Goal: Task Accomplishment & Management: Manage account settings

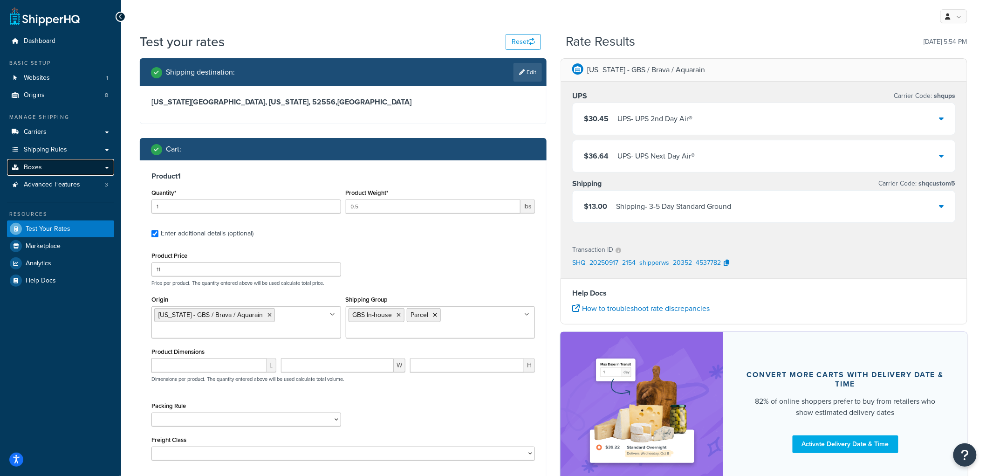
click at [39, 166] on span "Boxes" at bounding box center [33, 167] width 18 height 8
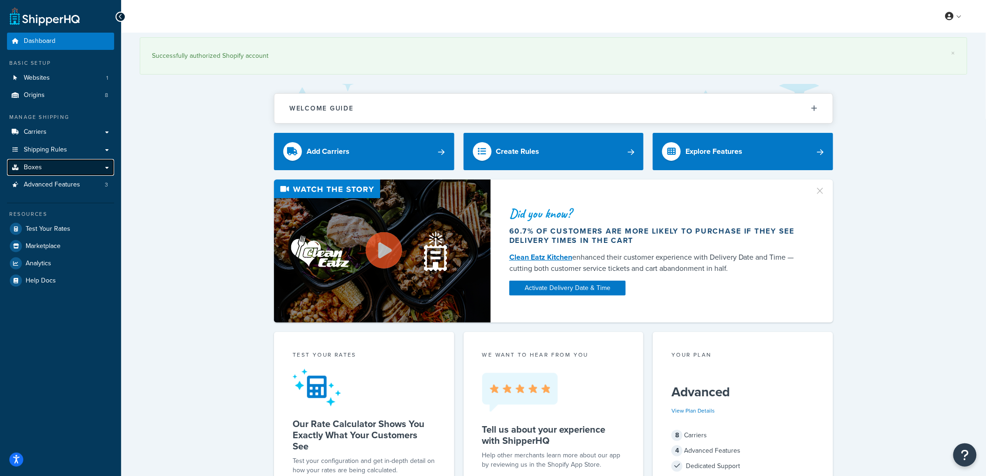
click at [59, 166] on link "Boxes" at bounding box center [60, 167] width 107 height 17
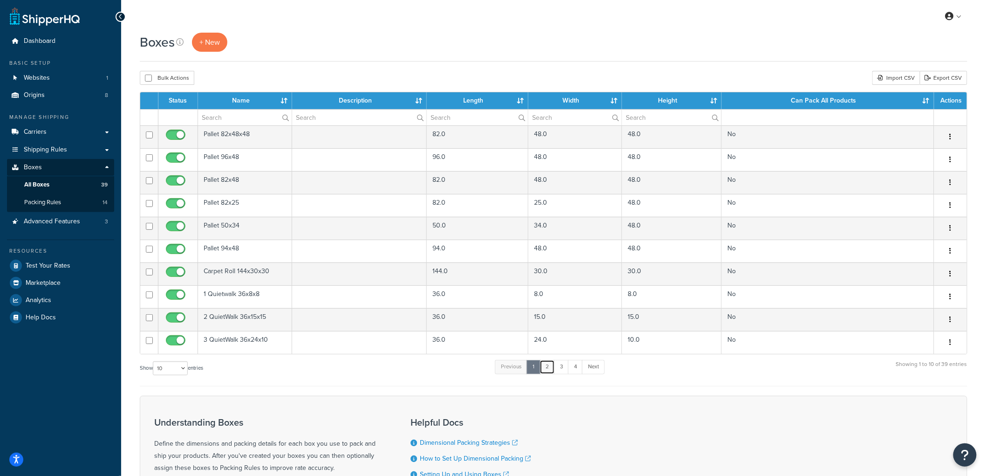
click at [547, 371] on link "2" at bounding box center [546, 367] width 15 height 14
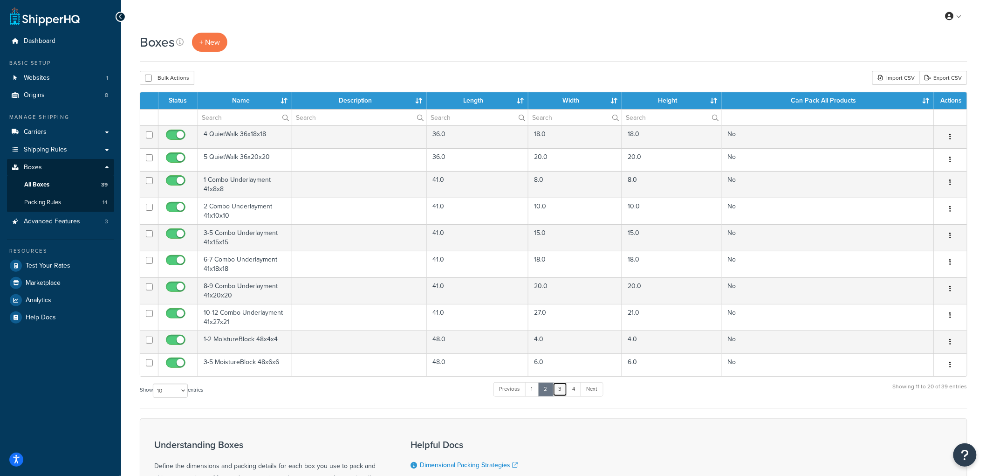
click at [558, 392] on link "3" at bounding box center [559, 389] width 15 height 14
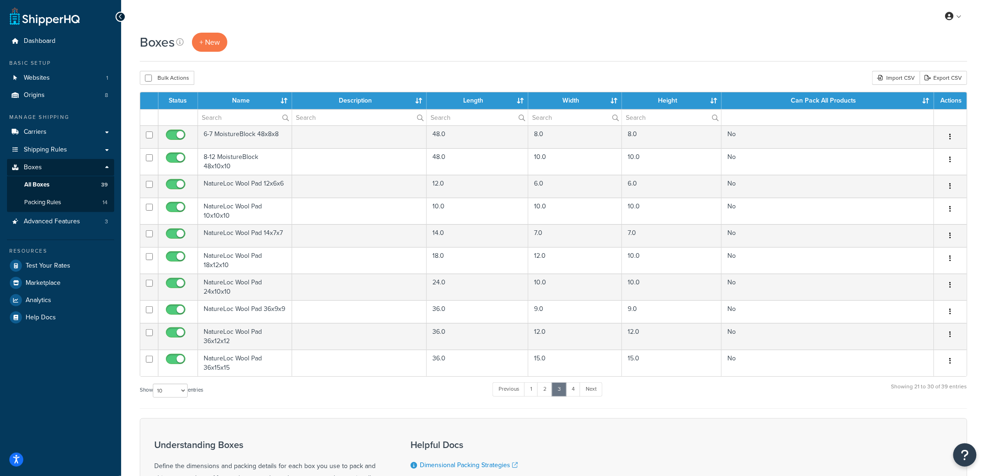
click at [14, 378] on div "Dashboard Basic Setup Websites 1 Origins 8 Manage Shipping Carriers Carriers Al…" at bounding box center [60, 304] width 121 height 609
click at [41, 374] on div "Dashboard Basic Setup Websites 1 Origins 8 Manage Shipping Carriers Carriers Al…" at bounding box center [60, 304] width 121 height 609
click at [26, 150] on span "Shipping Rules" at bounding box center [45, 150] width 43 height 8
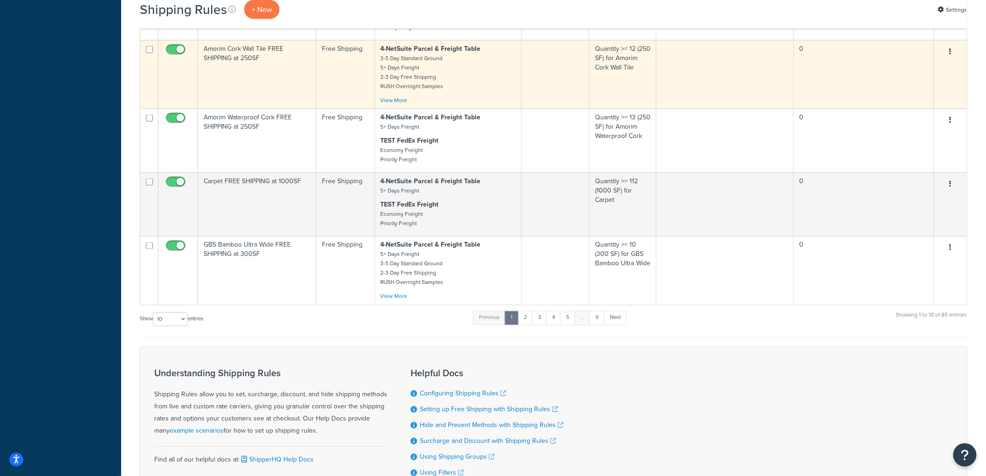
scroll to position [602, 0]
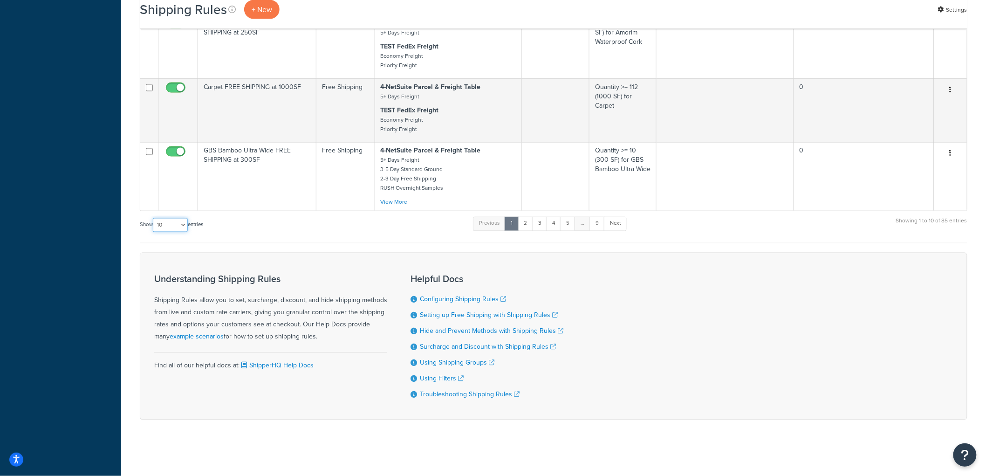
click at [167, 218] on select "10 15 25 50 100 1000" at bounding box center [170, 225] width 35 height 14
select select "100"
click at [154, 218] on select "10 15 25 50 100 1000" at bounding box center [170, 225] width 35 height 14
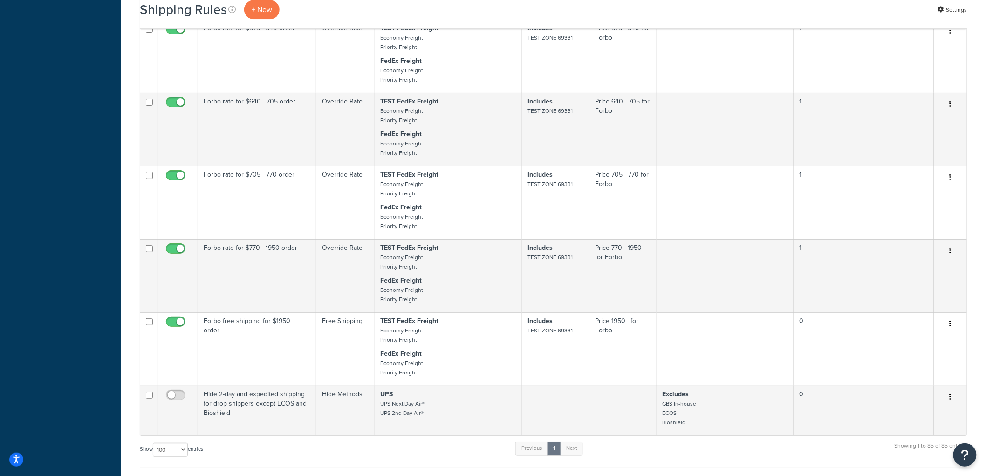
scroll to position [5982, 0]
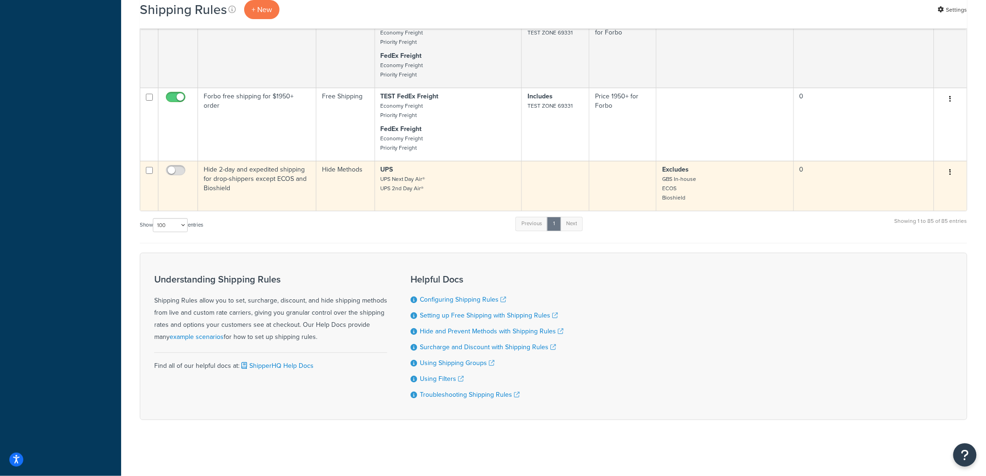
click at [263, 188] on td "Hide 2-day and expedited shipping for drop-shippers except ECOS and Bioshield" at bounding box center [257, 186] width 118 height 50
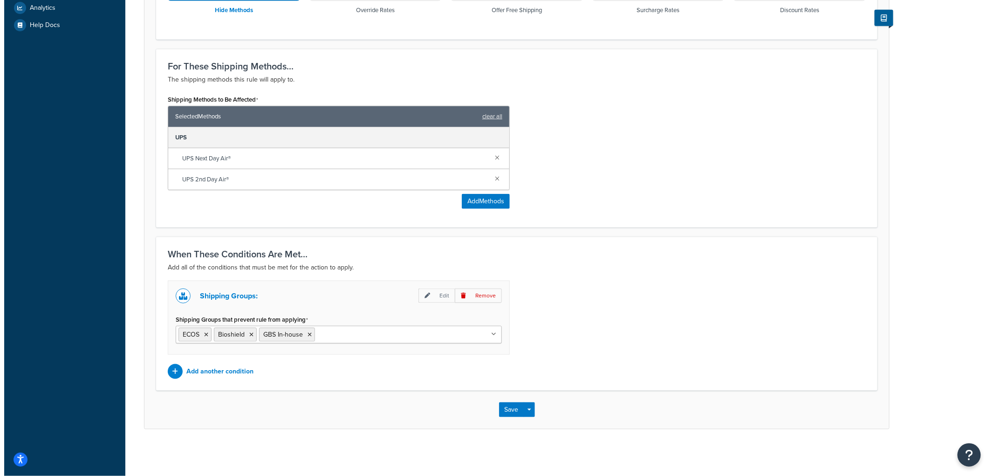
scroll to position [327, 0]
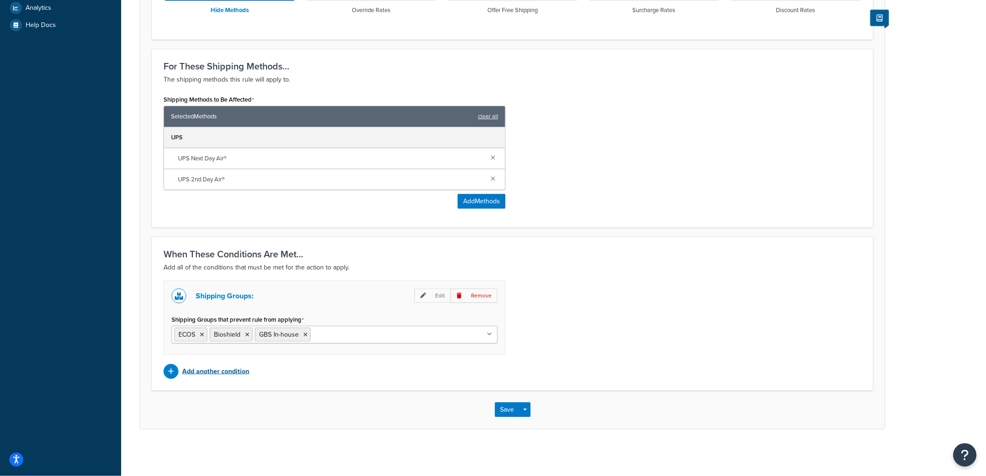
click at [207, 373] on p "Add another condition" at bounding box center [215, 371] width 67 height 13
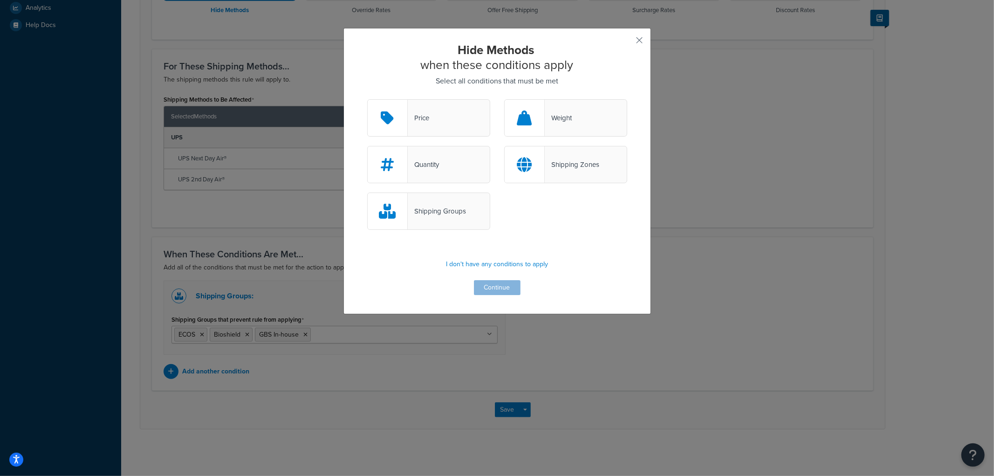
click at [553, 156] on div "Shipping Zones" at bounding box center [565, 164] width 123 height 37
click at [0, 0] on input "Shipping Zones" at bounding box center [0, 0] width 0 height 0
click at [487, 288] on button "Continue" at bounding box center [497, 287] width 47 height 15
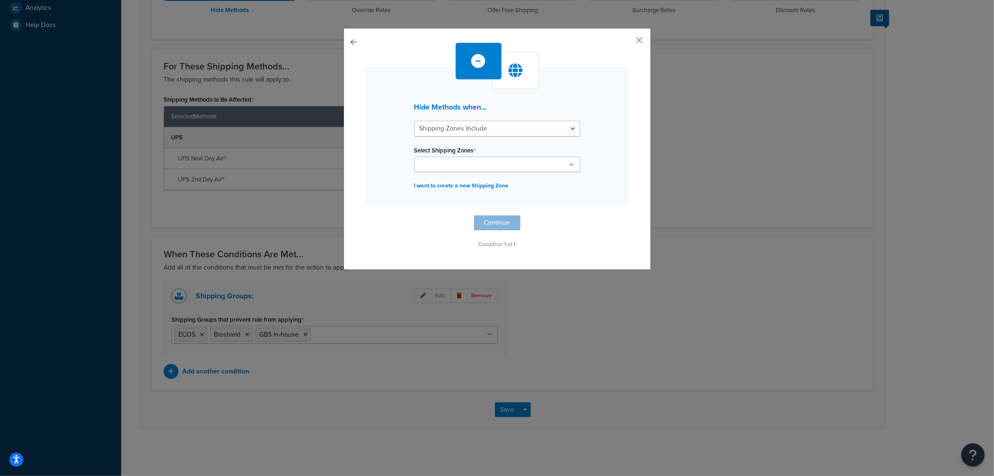
click at [463, 163] on input "Select Shipping Zones" at bounding box center [458, 165] width 82 height 10
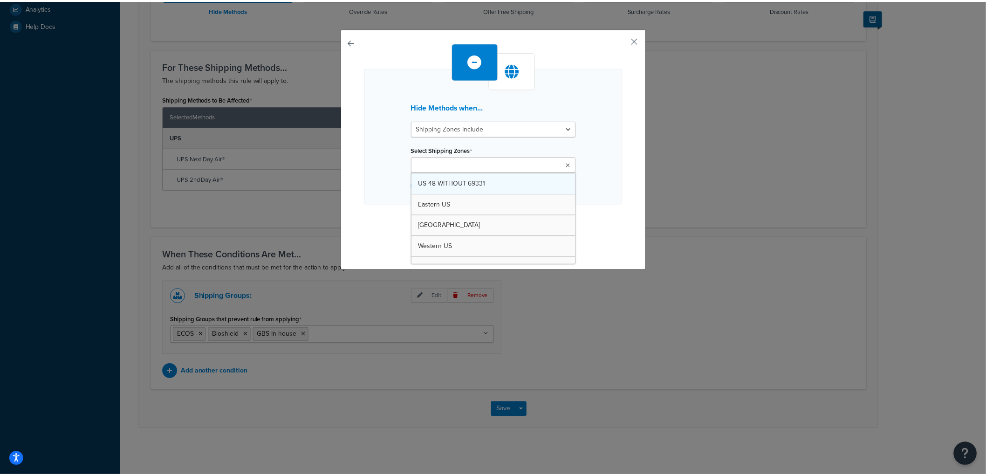
scroll to position [52, 0]
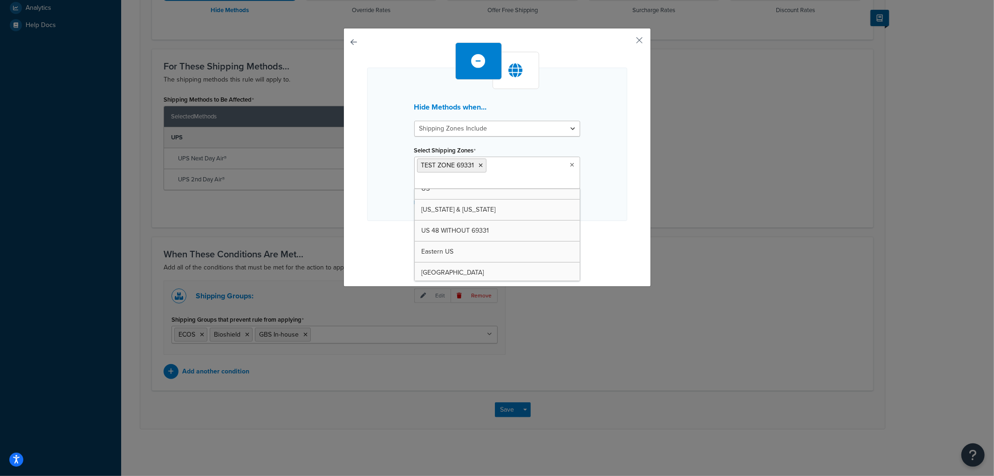
click at [605, 184] on div "Hide Methods when... Shipping Zones Include Shipping Zones Do Not Include Selec…" at bounding box center [497, 144] width 260 height 153
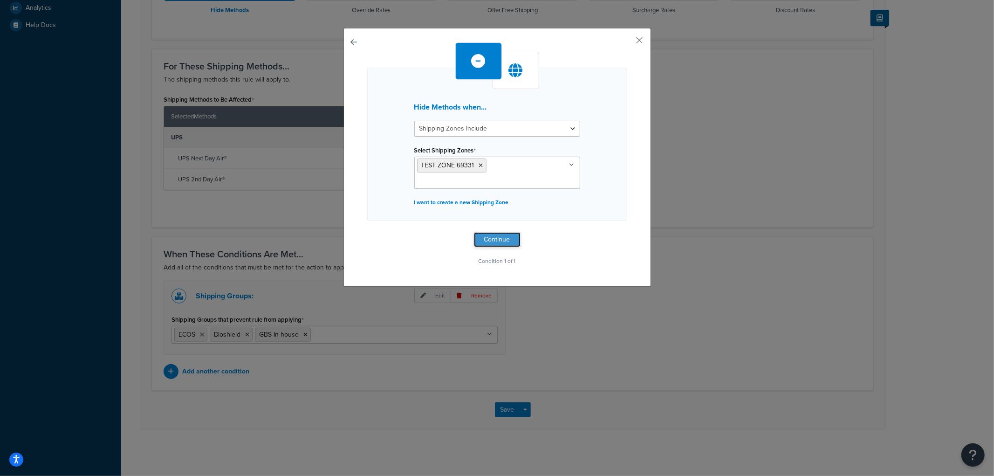
click at [502, 232] on button "Continue" at bounding box center [497, 239] width 47 height 15
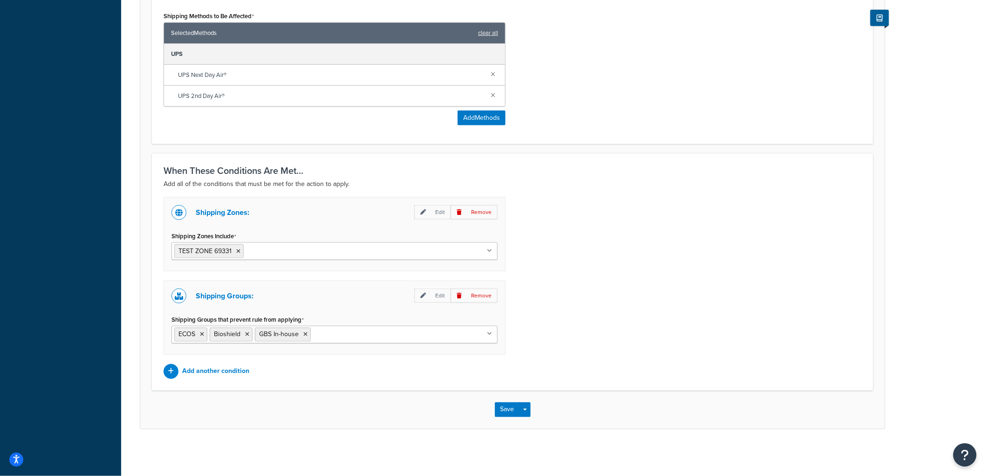
scroll to position [411, 0]
click at [505, 411] on button "Save" at bounding box center [507, 409] width 25 height 15
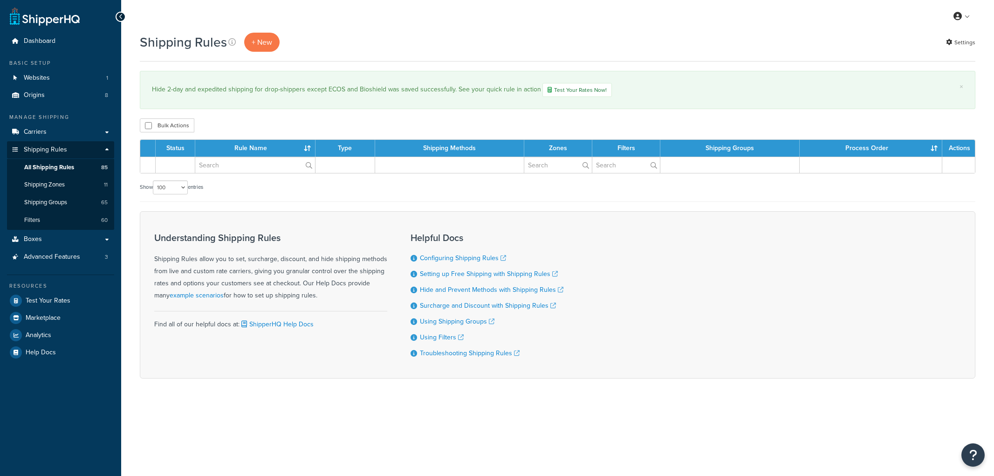
select select "100"
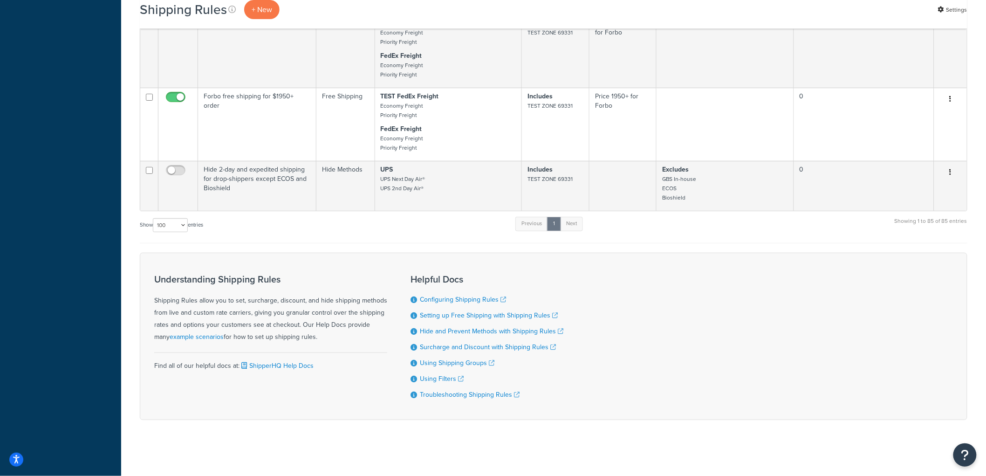
scroll to position [6030, 0]
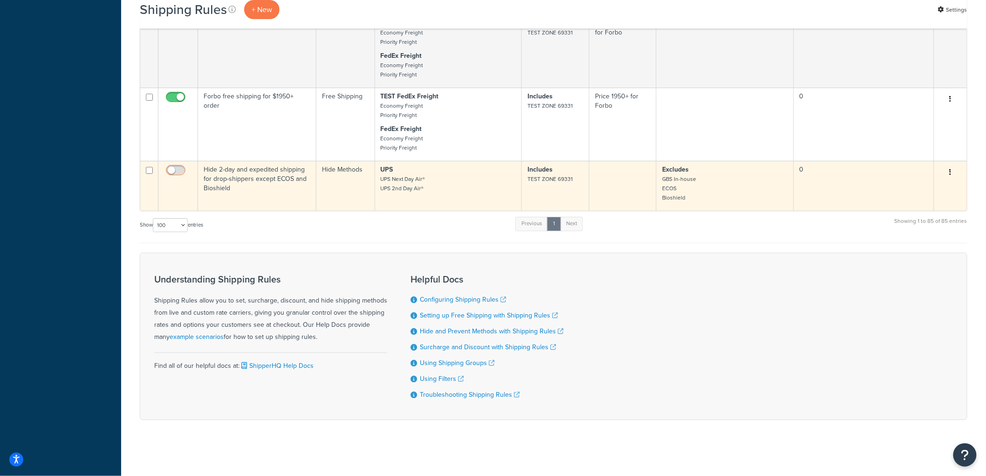
click at [176, 167] on input "checkbox" at bounding box center [177, 173] width 26 height 12
checkbox input "true"
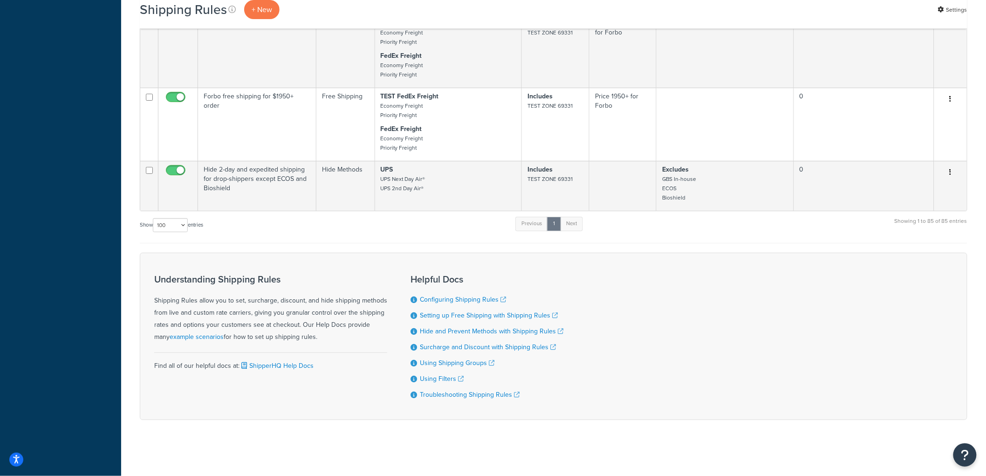
click at [318, 239] on div "Show 10 15 25 50 100 1000 entries Previous 1 Next Showing 1 to 85 of 85 entries" at bounding box center [553, 229] width 827 height 27
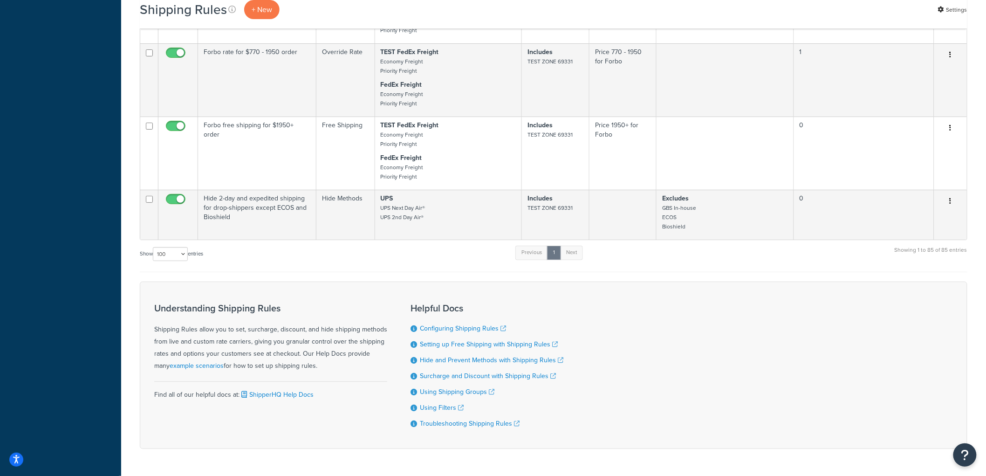
scroll to position [5926, 0]
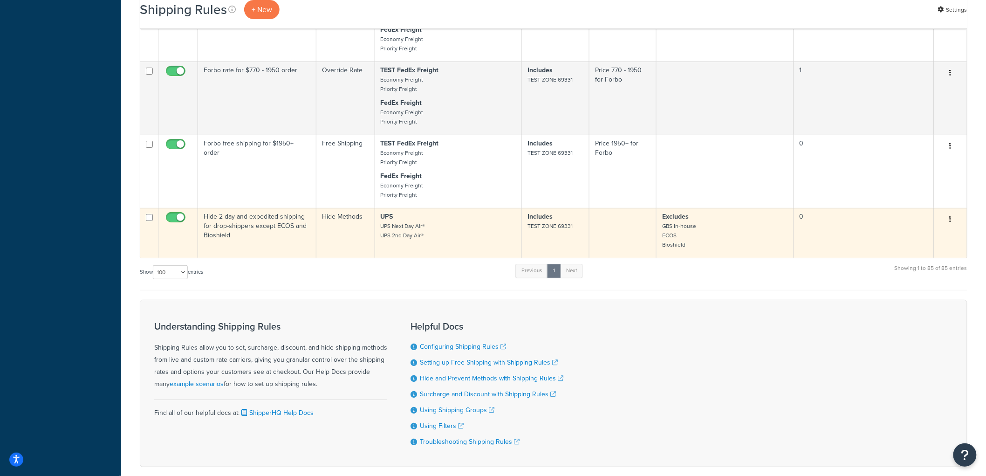
click at [266, 258] on td "Hide 2-day and expedited shipping for drop-shippers except ECOS and Bioshield" at bounding box center [257, 233] width 118 height 50
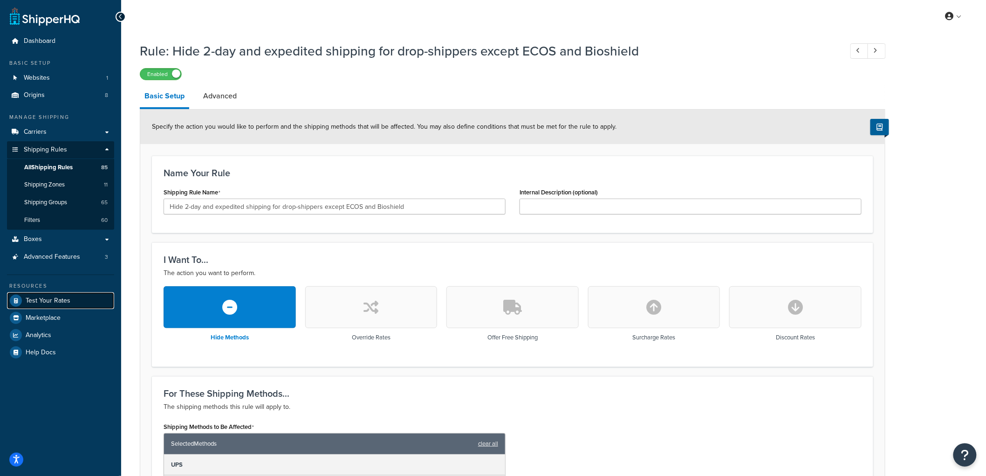
click at [42, 299] on span "Test Your Rates" at bounding box center [48, 301] width 45 height 8
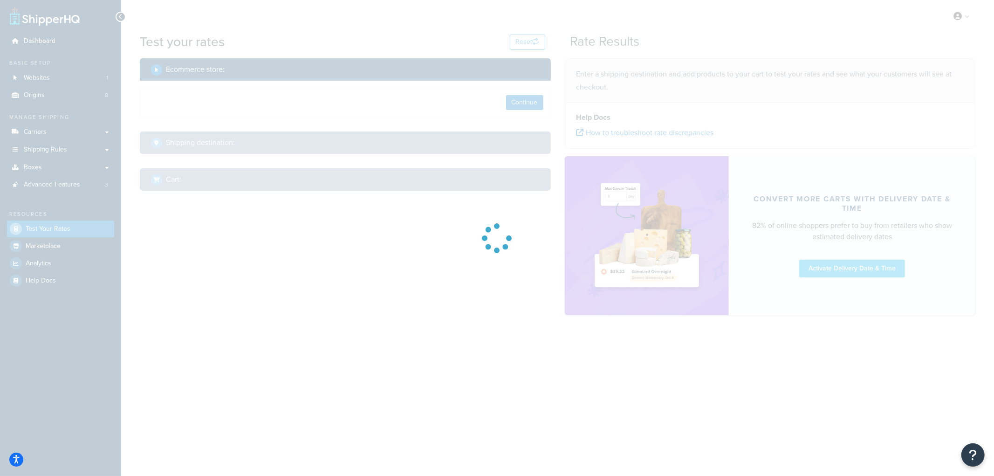
select select "[GEOGRAPHIC_DATA]"
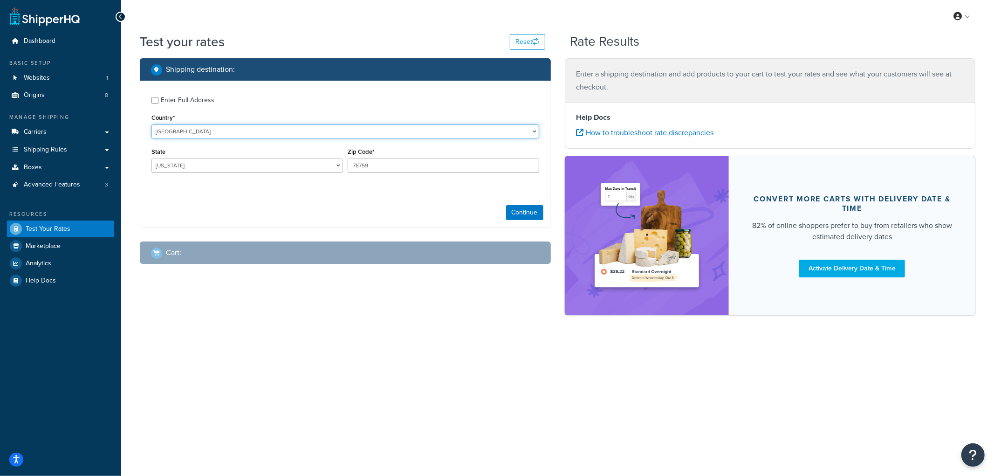
click at [218, 133] on select "[GEOGRAPHIC_DATA] [GEOGRAPHIC_DATA] [GEOGRAPHIC_DATA] [GEOGRAPHIC_DATA] [GEOGRA…" at bounding box center [345, 131] width 388 height 14
click at [254, 110] on div "Enter Full Address Country* [GEOGRAPHIC_DATA] [GEOGRAPHIC_DATA] [GEOGRAPHIC_DAT…" at bounding box center [345, 136] width 410 height 110
click at [188, 104] on div "Enter Full Address" at bounding box center [188, 100] width 54 height 13
click at [158, 104] on input "Enter Full Address" at bounding box center [154, 100] width 7 height 7
checkbox input "true"
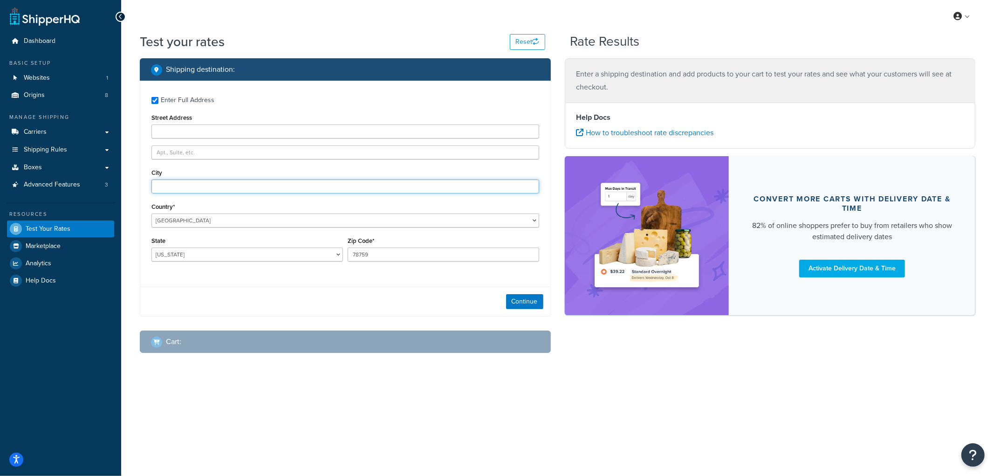
click at [171, 191] on input "City" at bounding box center [345, 186] width 388 height 14
type input "Angora"
click at [177, 258] on select "Alabama Alaska American Samoa Arizona Arkansas Armed Forces Americas Armed Forc…" at bounding box center [246, 254] width 191 height 14
select select "NE"
click at [151, 248] on select "Alabama Alaska American Samoa Arizona Arkansas Armed Forces Americas Armed Forc…" at bounding box center [246, 254] width 191 height 14
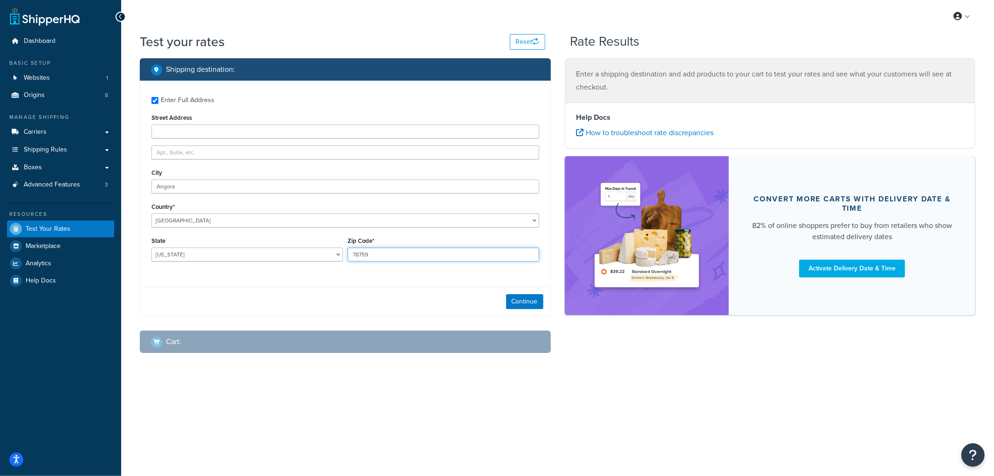
drag, startPoint x: 369, startPoint y: 258, endPoint x: 329, endPoint y: 248, distance: 41.7
click at [329, 248] on div "State Alabama Alaska American Samoa Arizona Arkansas Armed Forces Americas Arme…" at bounding box center [345, 251] width 392 height 34
type input "69331"
click at [523, 300] on button "Continue" at bounding box center [524, 301] width 37 height 15
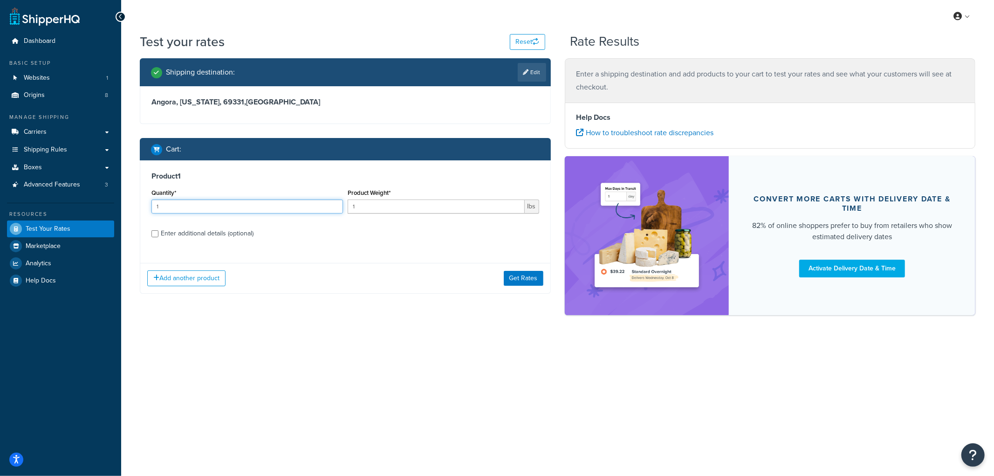
drag, startPoint x: 182, startPoint y: 199, endPoint x: 137, endPoint y: 197, distance: 45.2
click at [137, 197] on div "Shipping destination : Edit Angora, Nebraska, 69331 , United States Cart : Prod…" at bounding box center [345, 182] width 425 height 249
type input "20"
click at [221, 235] on div "Enter additional details (optional)" at bounding box center [207, 233] width 93 height 13
click at [158, 235] on input "Enter additional details (optional)" at bounding box center [154, 233] width 7 height 7
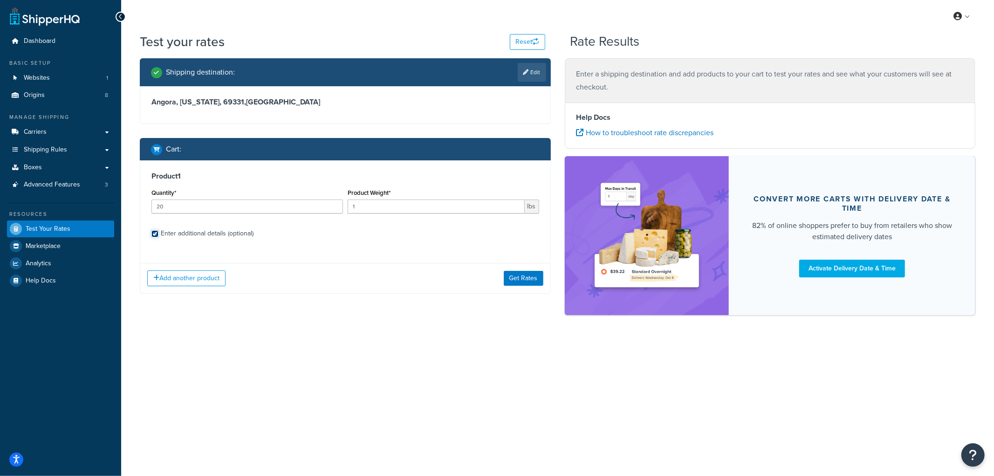
checkbox input "true"
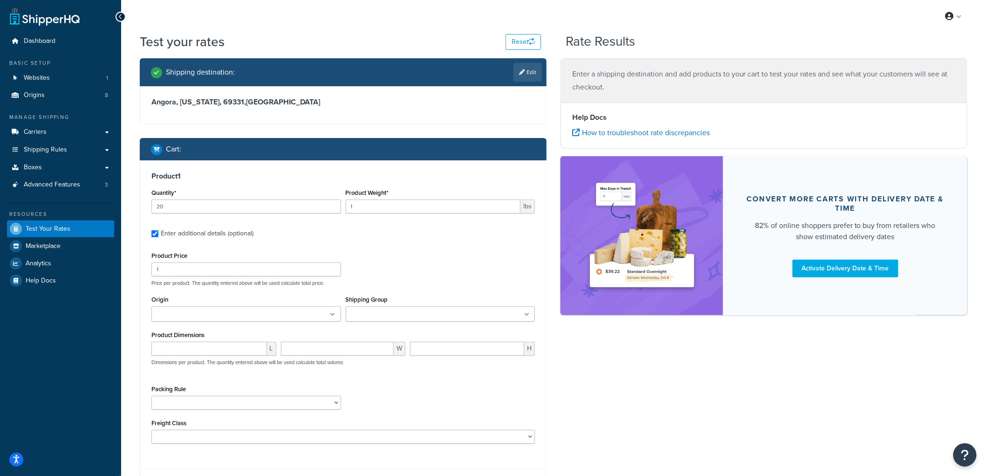
click at [359, 314] on input "Shipping Group" at bounding box center [389, 314] width 82 height 10
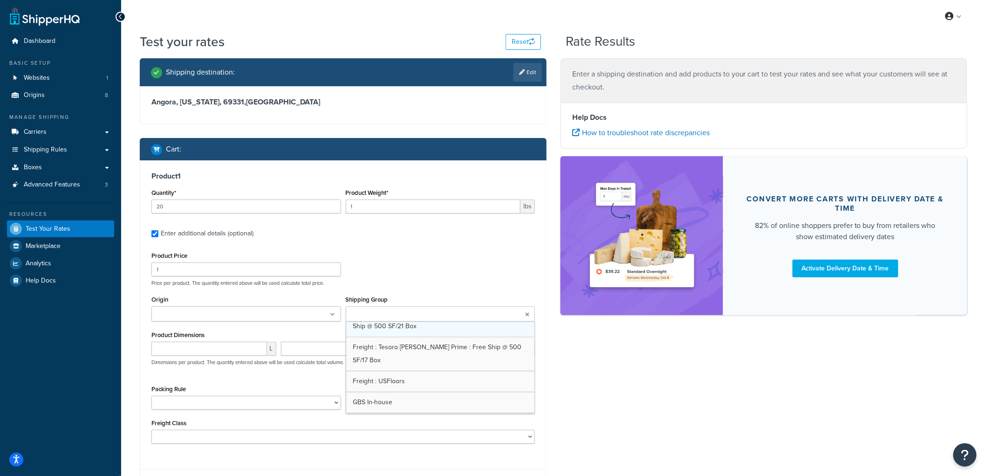
scroll to position [983, 0]
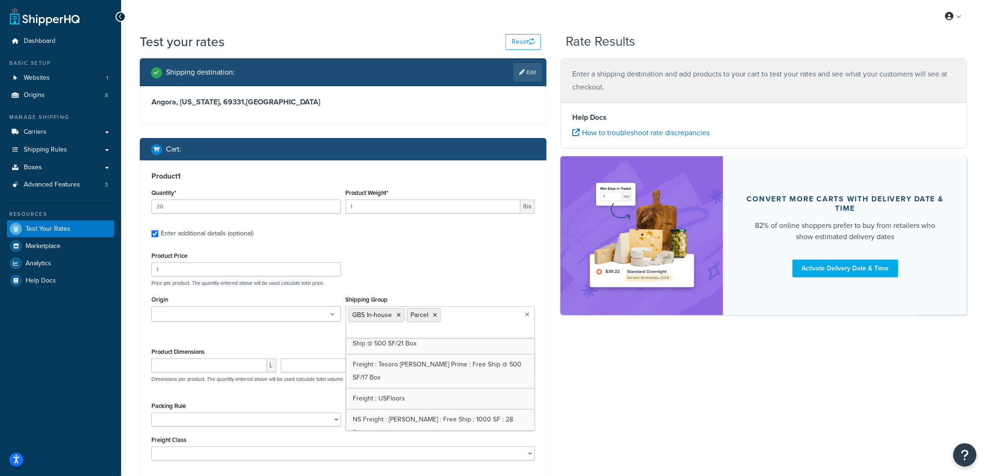
click at [418, 252] on div "Product Price 1 Price per product. The quantity entered above will be used calc…" at bounding box center [343, 267] width 388 height 37
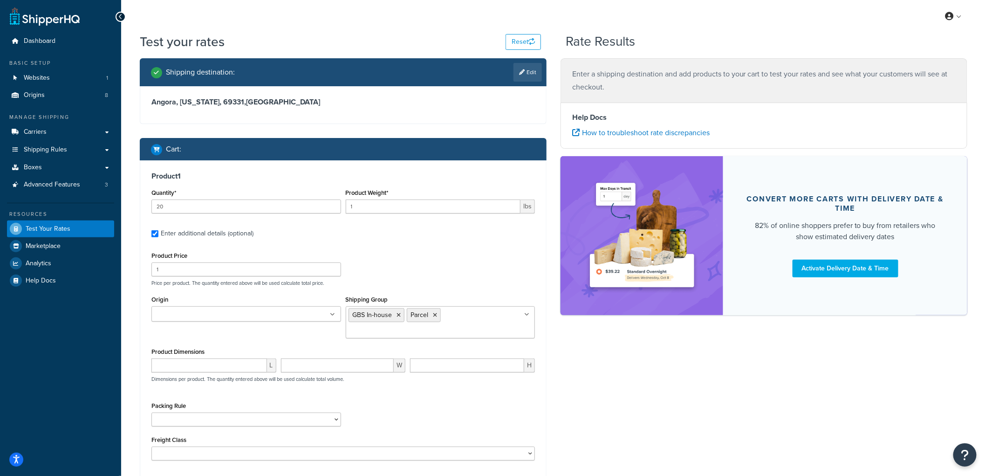
click at [303, 309] on ul at bounding box center [246, 313] width 190 height 15
click at [412, 270] on div "Product Price 1 Price per product. The quantity entered above will be used calc…" at bounding box center [343, 267] width 388 height 37
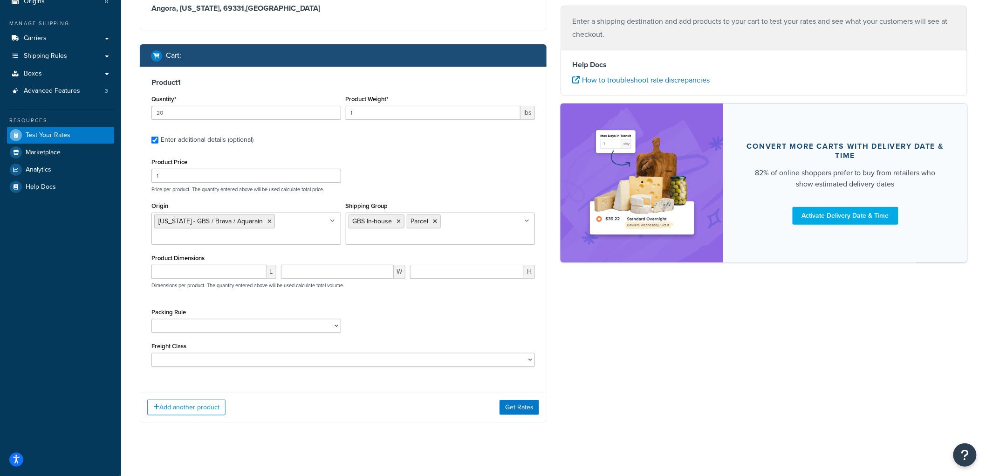
click at [520, 388] on div "Product 1 Quantity* 20 Product Weight* 1 lbs Enter additional details (optional…" at bounding box center [343, 245] width 407 height 356
click at [511, 404] on button "Get Rates" at bounding box center [519, 407] width 40 height 15
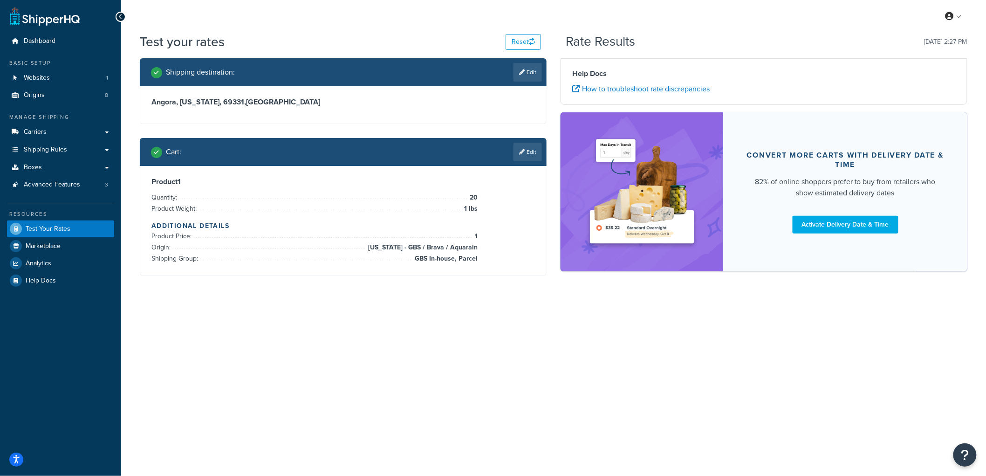
scroll to position [0, 0]
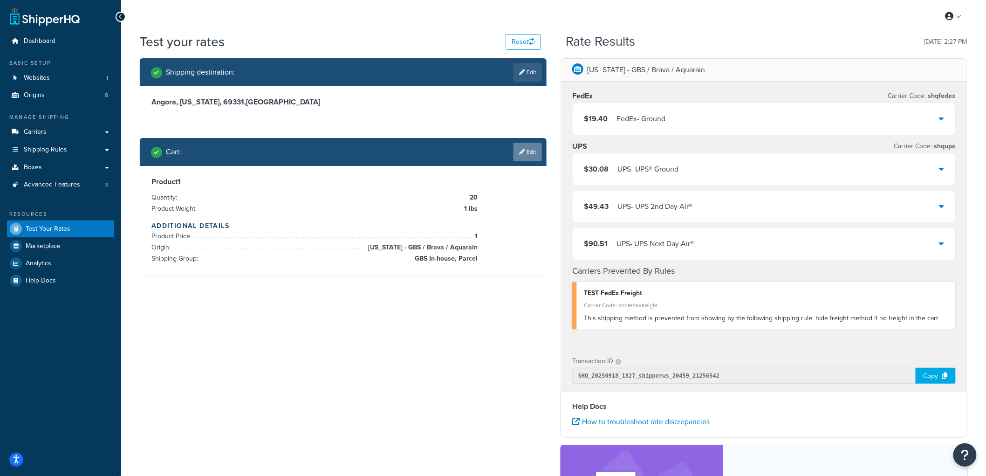
click at [538, 152] on link "Edit" at bounding box center [527, 152] width 28 height 19
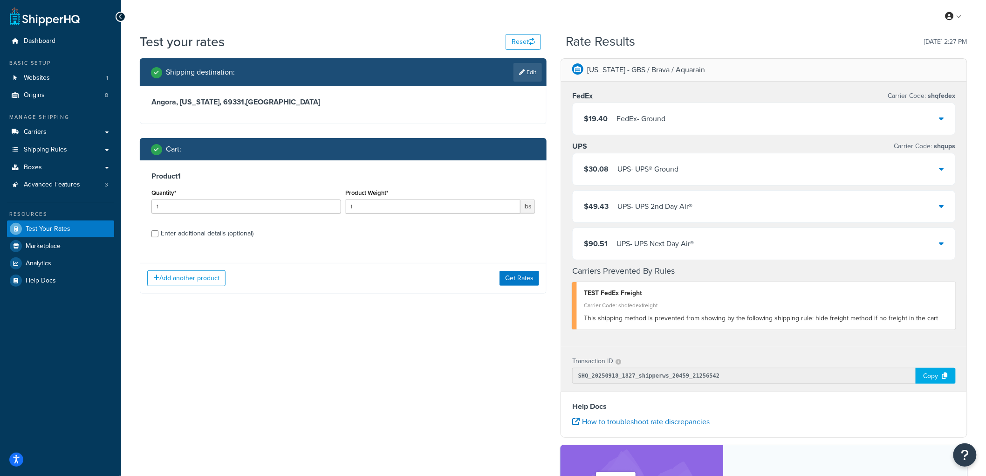
click at [193, 230] on div "Enter additional details (optional)" at bounding box center [207, 233] width 93 height 13
click at [158, 230] on input "Enter additional details (optional)" at bounding box center [154, 233] width 7 height 7
checkbox input "true"
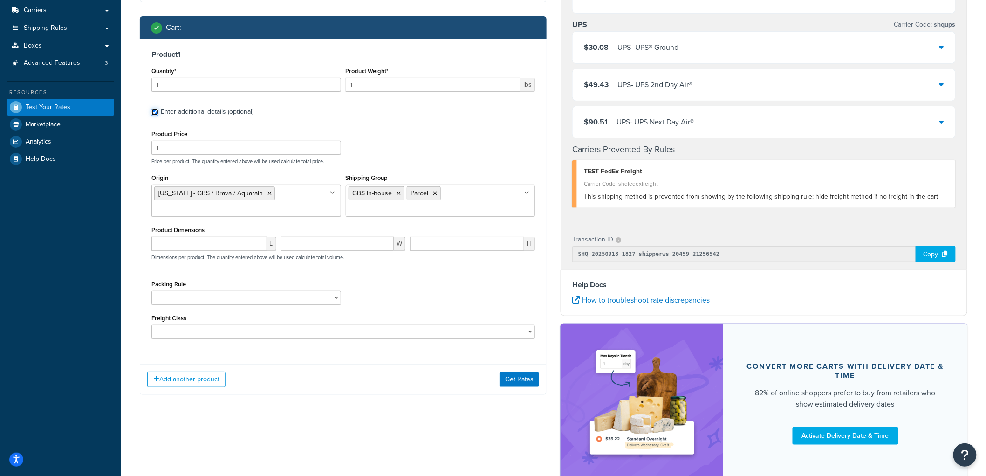
scroll to position [103, 0]
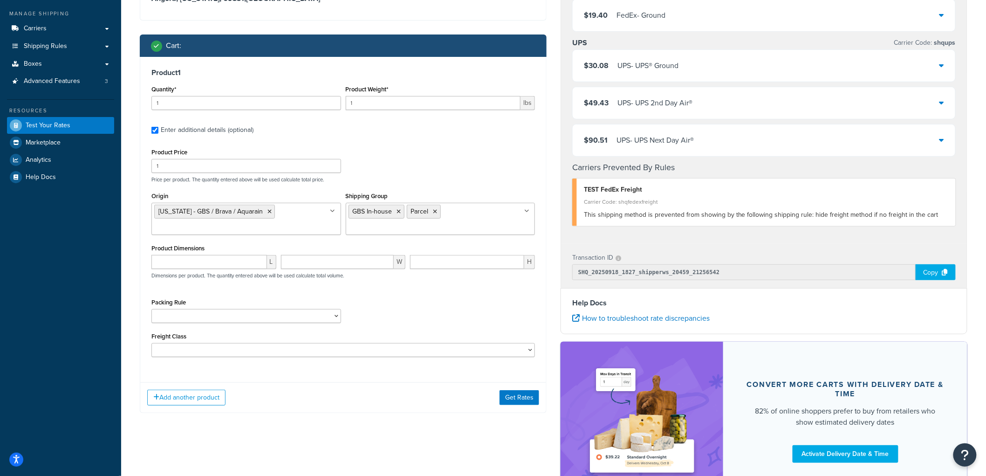
click at [650, 71] on div "UPS - UPS® Ground" at bounding box center [647, 65] width 61 height 13
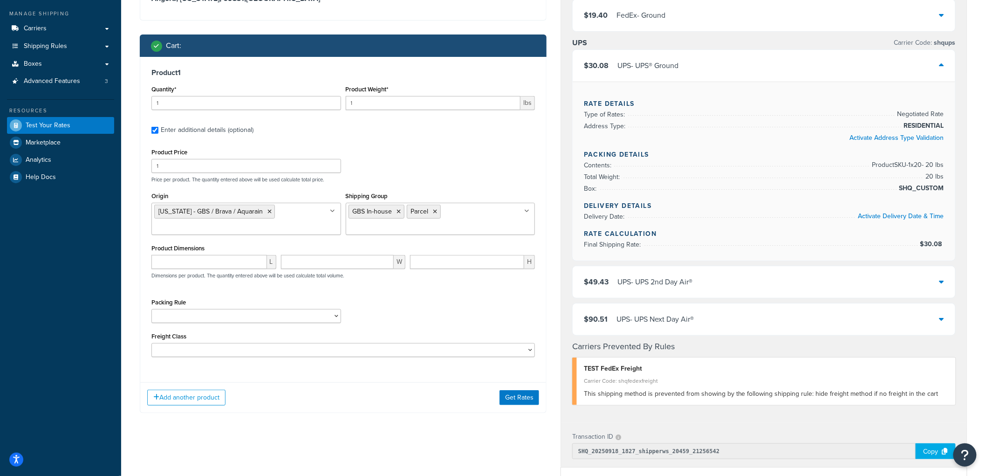
click at [650, 71] on div "UPS - UPS® Ground" at bounding box center [647, 65] width 61 height 13
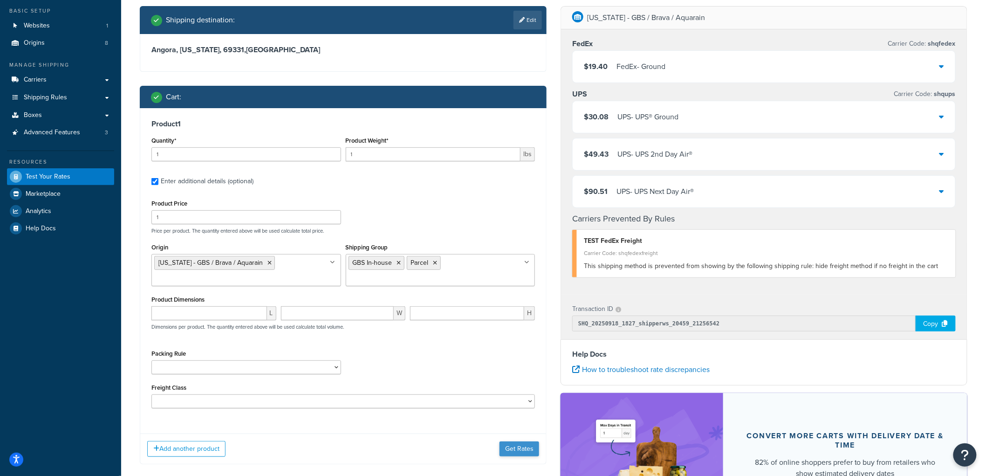
scroll to position [52, 0]
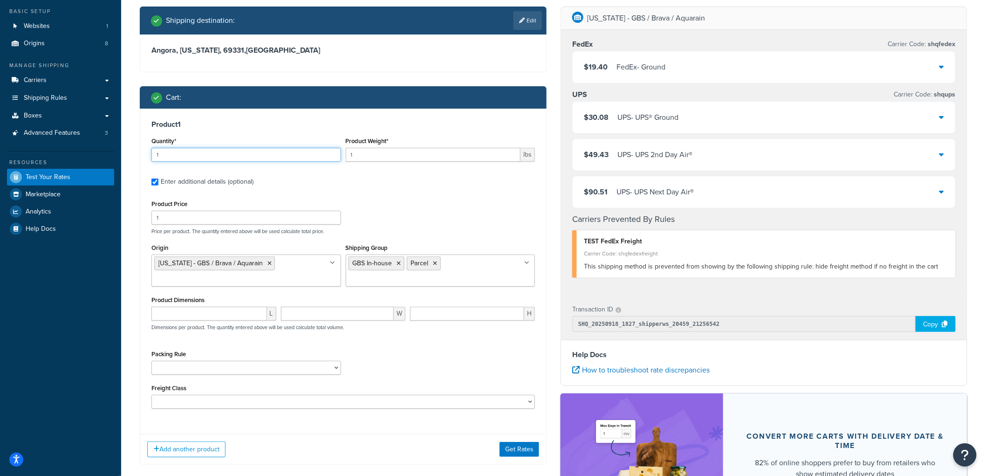
click at [225, 157] on input "1" at bounding box center [246, 155] width 190 height 14
click at [504, 449] on button "Get Rates" at bounding box center [519, 449] width 40 height 15
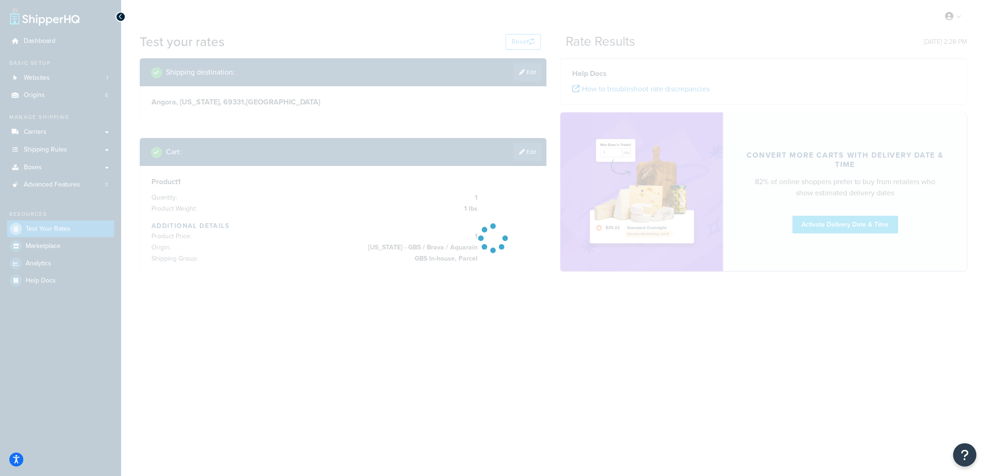
scroll to position [0, 0]
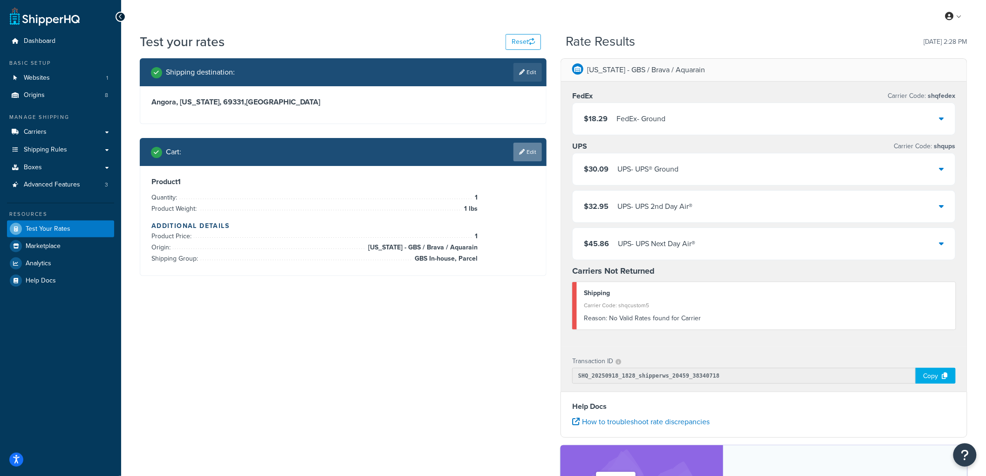
click at [525, 154] on link "Edit" at bounding box center [527, 152] width 28 height 19
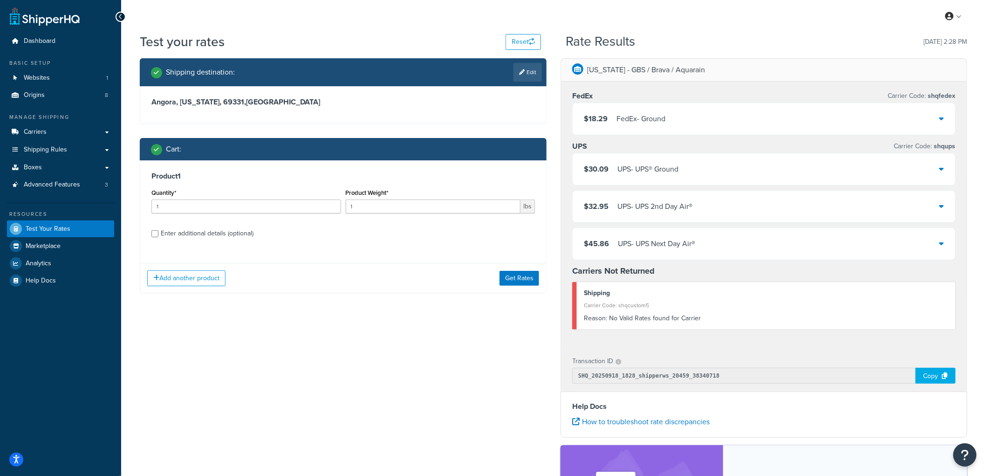
click at [247, 238] on div "Enter additional details (optional)" at bounding box center [207, 233] width 93 height 13
click at [158, 237] on input "Enter additional details (optional)" at bounding box center [154, 233] width 7 height 7
checkbox input "true"
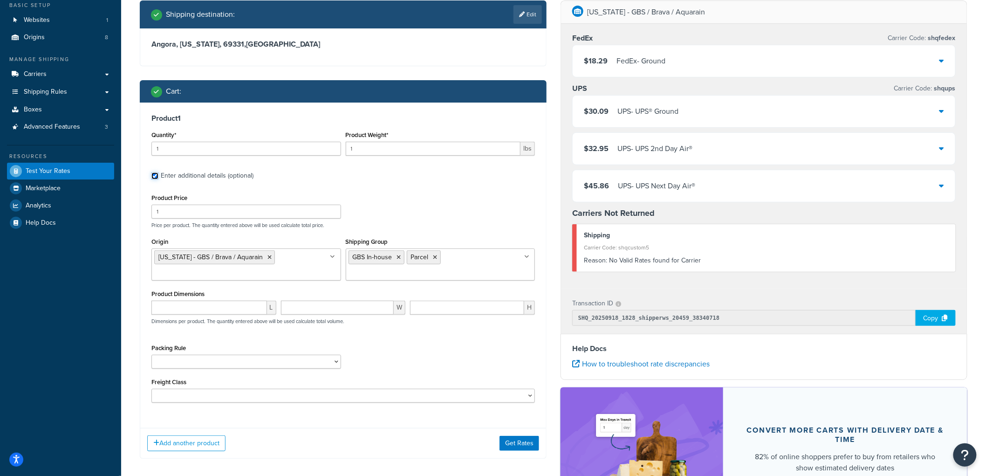
scroll to position [52, 0]
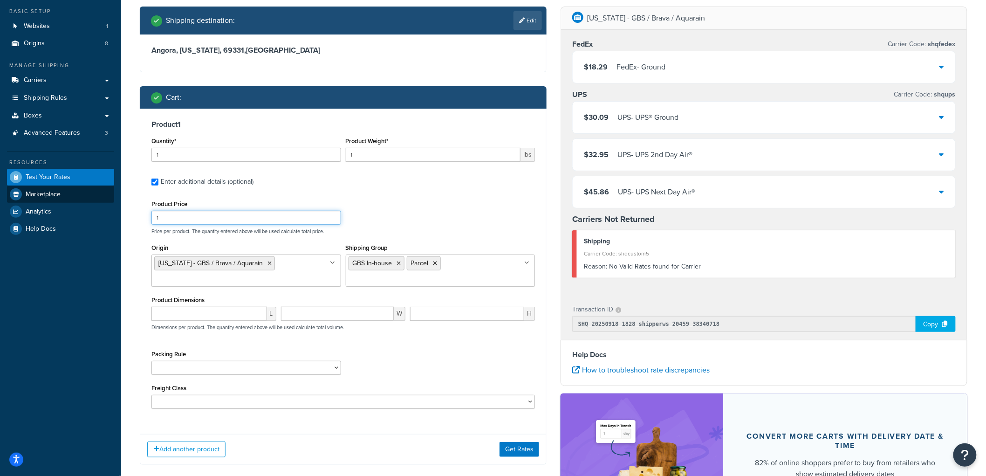
drag, startPoint x: 137, startPoint y: 205, endPoint x: 56, endPoint y: 190, distance: 82.5
click at [56, 190] on div "Dashboard Basic Setup Websites 1 Origins 8 Manage Shipping Carriers Carriers Al…" at bounding box center [493, 278] width 986 height 660
type input "9.81"
click at [503, 129] on div "Product 1 Quantity* 1 Product Weight* 1 lbs Enter additional details (optional)…" at bounding box center [343, 268] width 406 height 318
click at [520, 453] on button "Get Rates" at bounding box center [519, 449] width 40 height 15
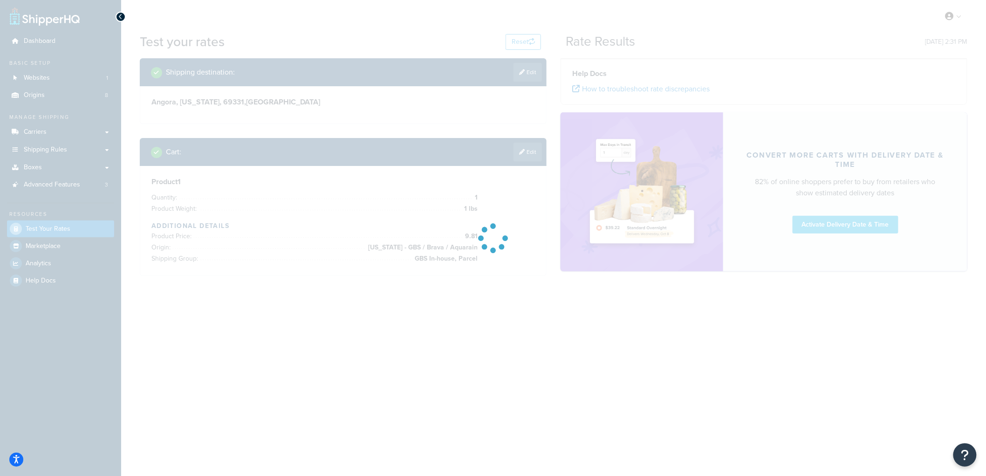
scroll to position [0, 0]
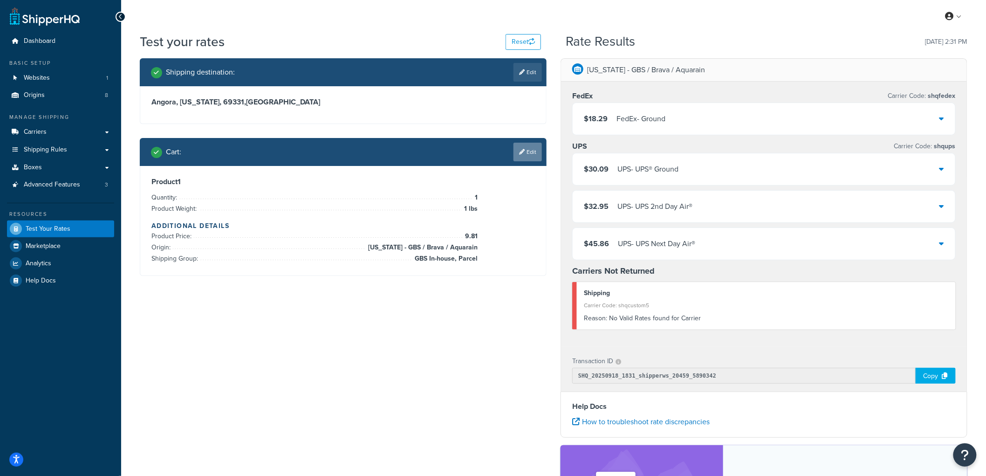
click at [530, 157] on link "Edit" at bounding box center [527, 152] width 28 height 19
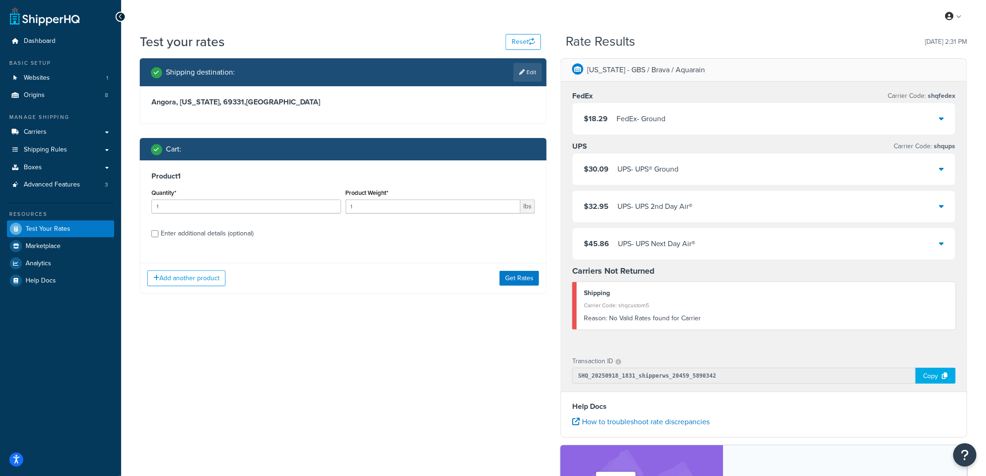
click at [215, 233] on div "Enter additional details (optional)" at bounding box center [207, 233] width 93 height 13
click at [158, 233] on input "Enter additional details (optional)" at bounding box center [154, 233] width 7 height 7
checkbox input "true"
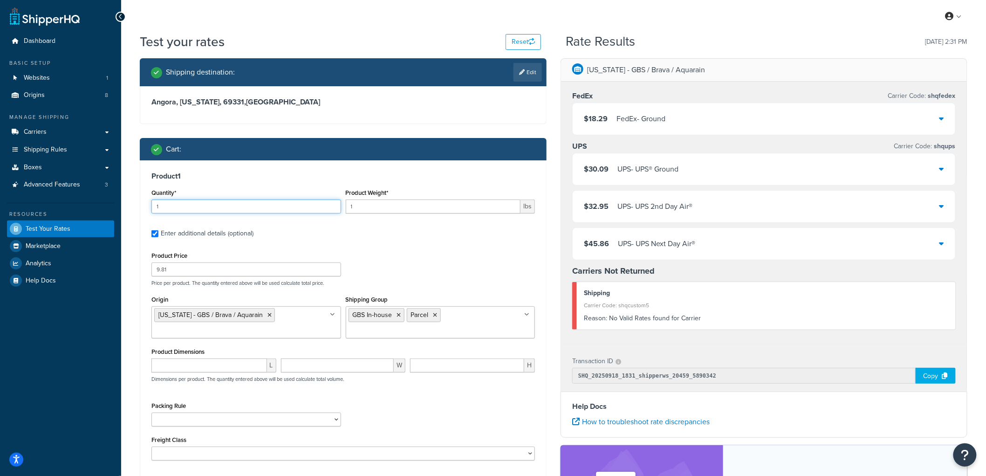
drag, startPoint x: 219, startPoint y: 203, endPoint x: 133, endPoint y: 190, distance: 86.8
click at [133, 190] on div "Shipping destination : Edit Angora, Nebraska, 69331 , United States Cart : Prod…" at bounding box center [343, 294] width 421 height 472
type input "20"
click at [396, 169] on div "Product 1 Quantity* 20 Product Weight* 1 lbs Enter additional details (optional…" at bounding box center [343, 319] width 406 height 318
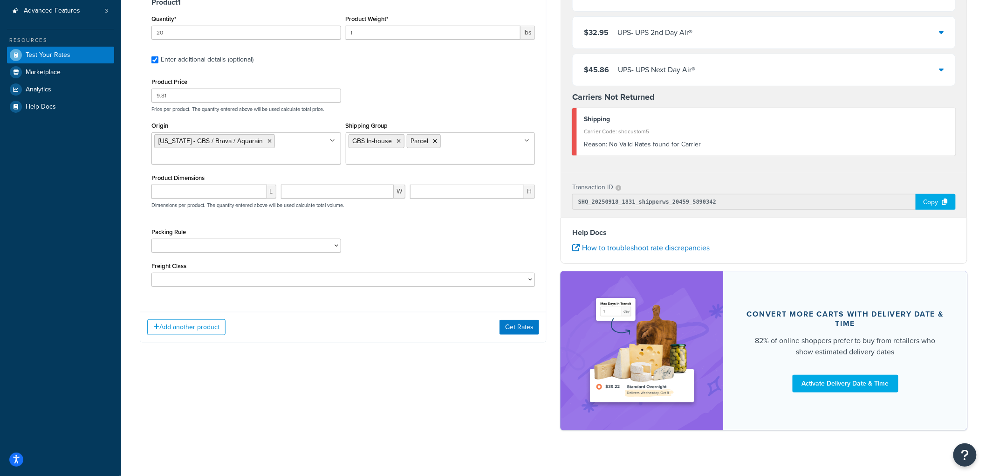
scroll to position [185, 0]
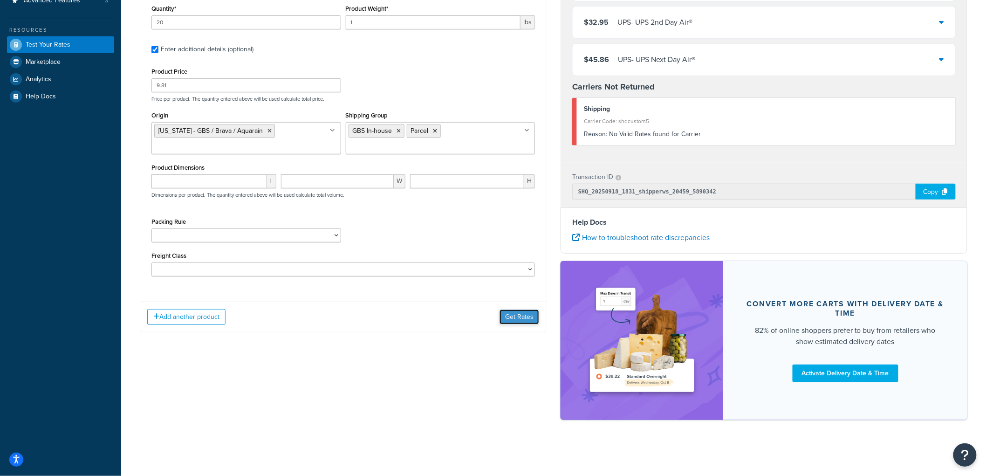
click at [511, 317] on button "Get Rates" at bounding box center [519, 316] width 40 height 15
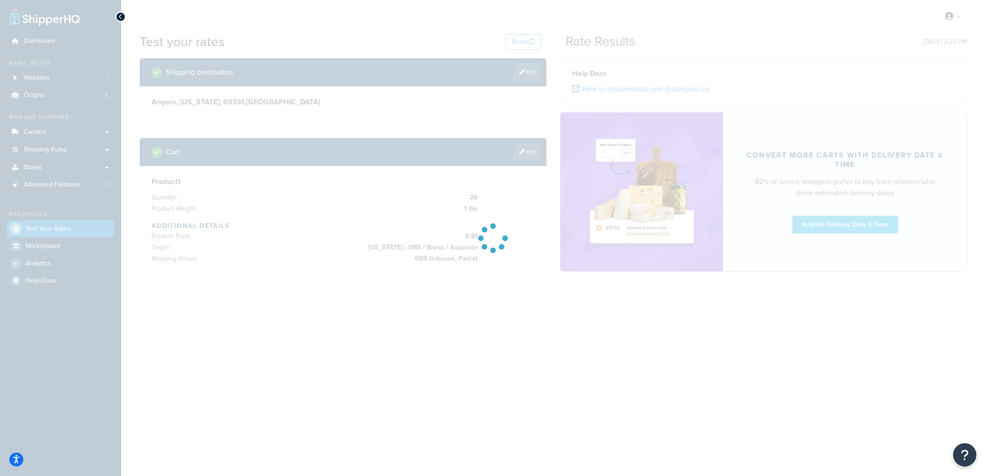
scroll to position [0, 0]
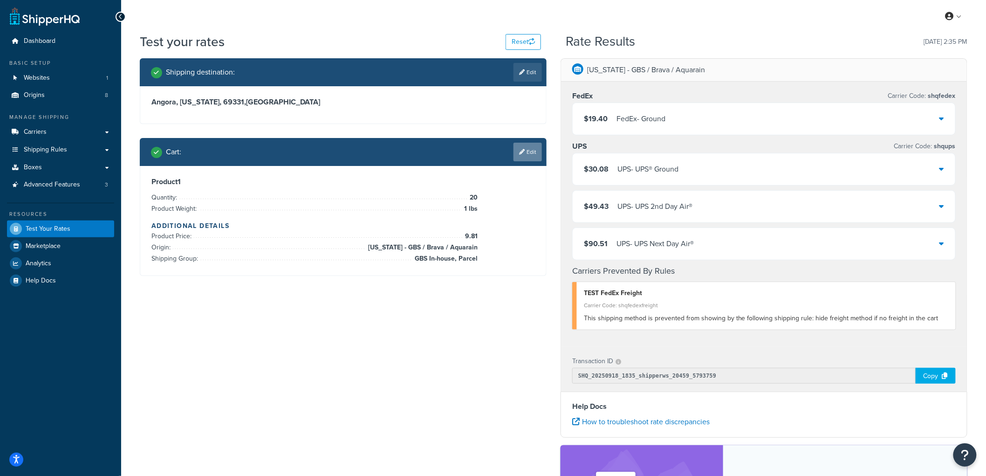
click at [524, 151] on link "Edit" at bounding box center [527, 152] width 28 height 19
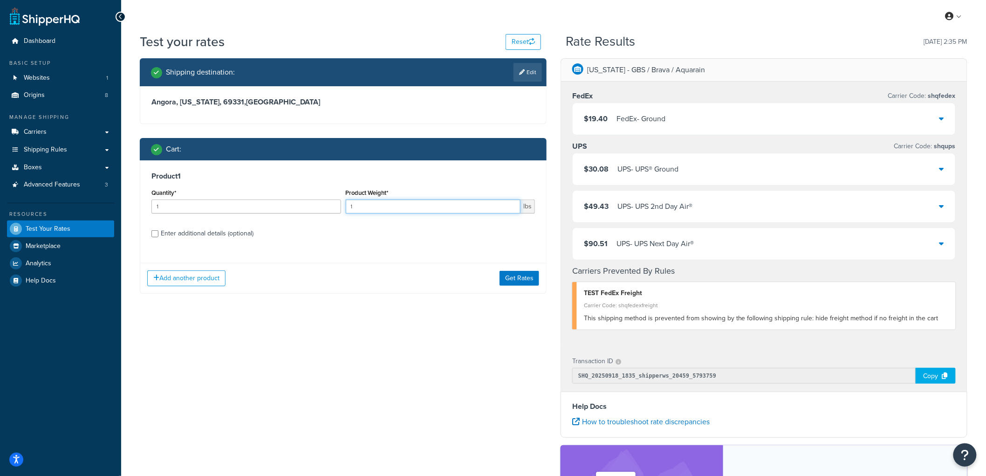
click at [404, 204] on input "1" at bounding box center [433, 206] width 175 height 14
type input "1.15"
click at [514, 271] on button "Get Rates" at bounding box center [519, 278] width 40 height 15
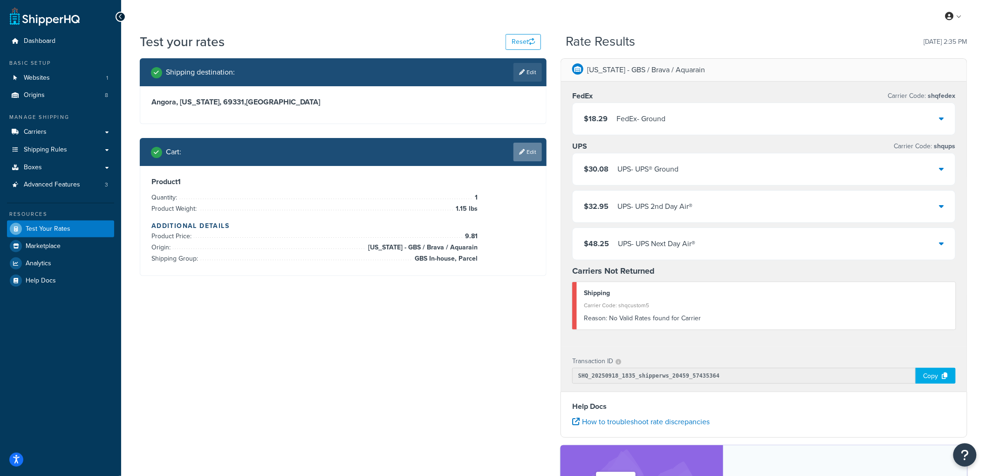
click at [534, 155] on link "Edit" at bounding box center [527, 152] width 28 height 19
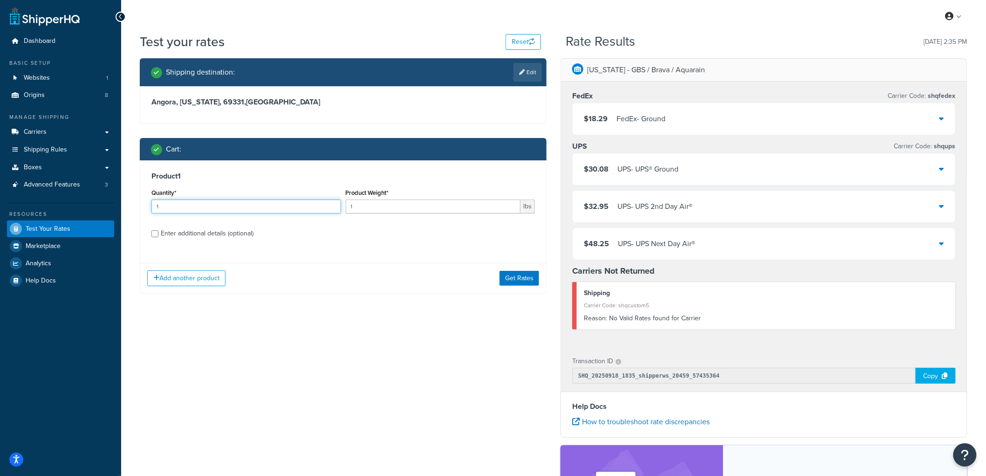
drag, startPoint x: 177, startPoint y: 212, endPoint x: 138, endPoint y: 194, distance: 43.4
click at [138, 194] on div "Shipping destination : Edit Angora, Nebraska, 69331 , United States Cart : Prod…" at bounding box center [343, 182] width 421 height 249
type input "20"
click at [373, 211] on input "1" at bounding box center [433, 206] width 175 height 14
type input "1.15"
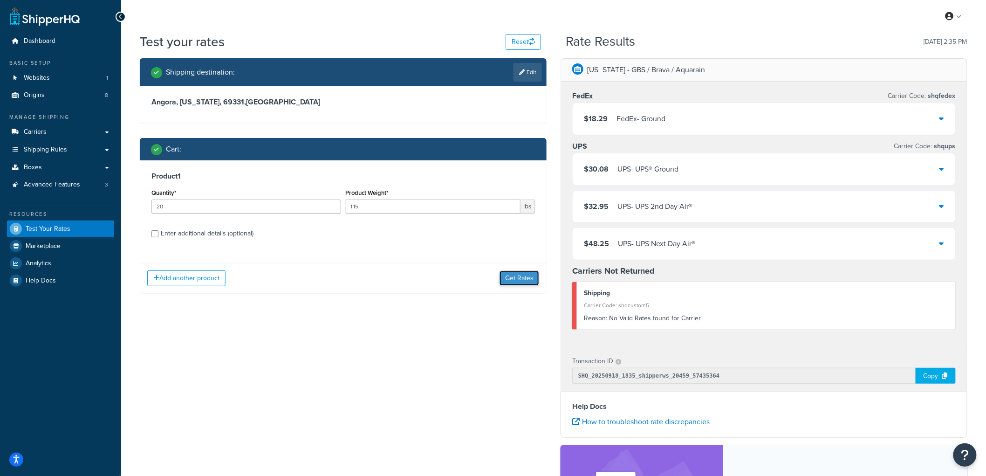
click at [515, 283] on button "Get Rates" at bounding box center [519, 278] width 40 height 15
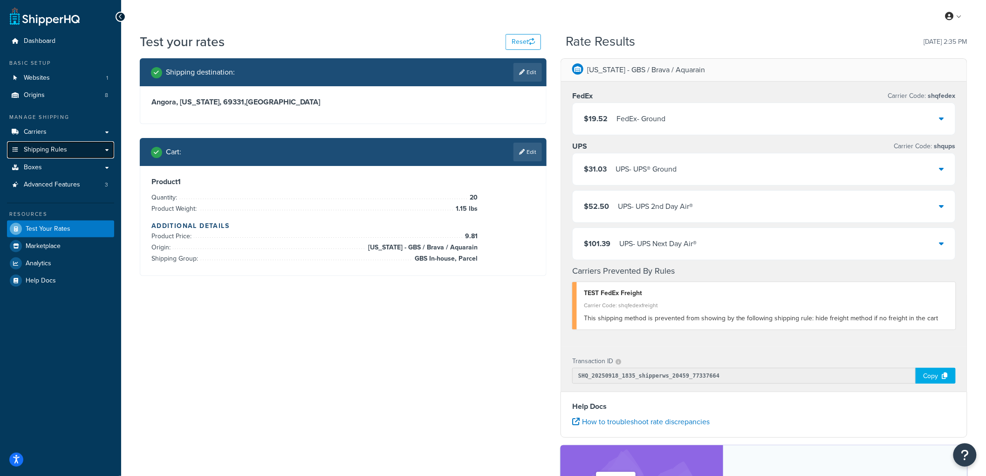
click at [72, 148] on link "Shipping Rules" at bounding box center [60, 149] width 107 height 17
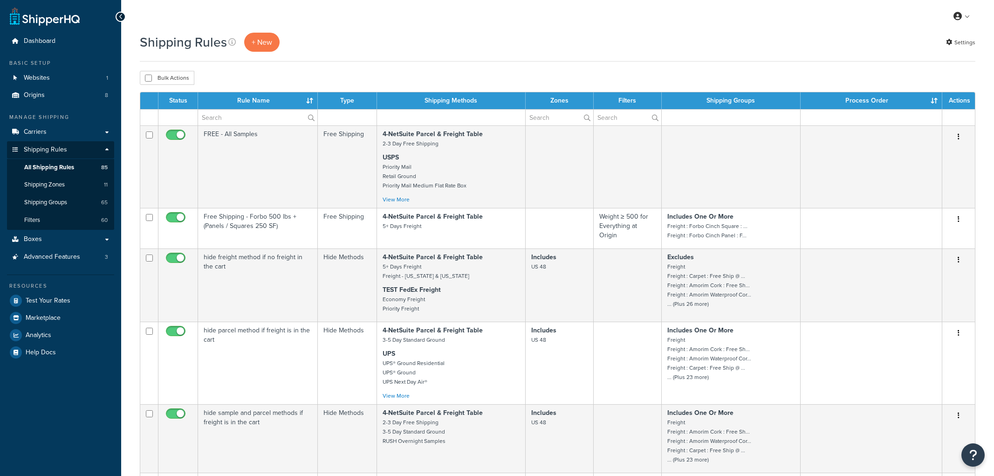
select select "100"
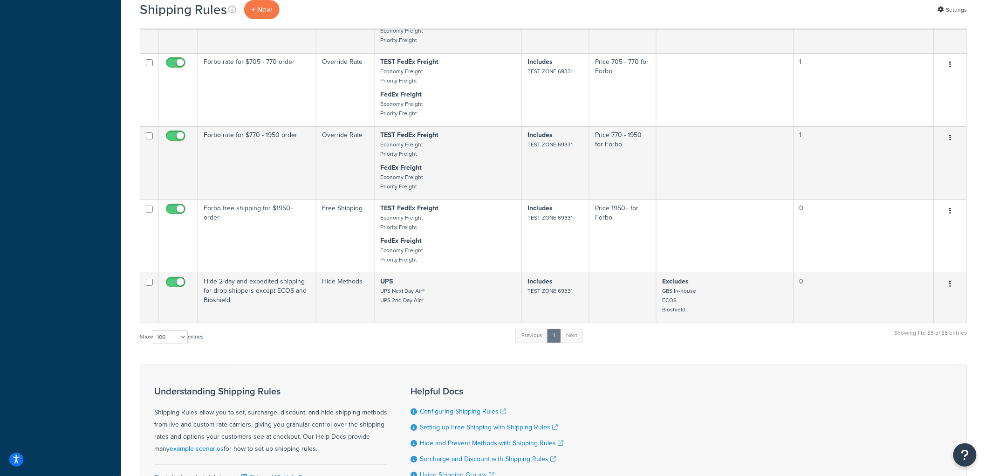
scroll to position [5982, 0]
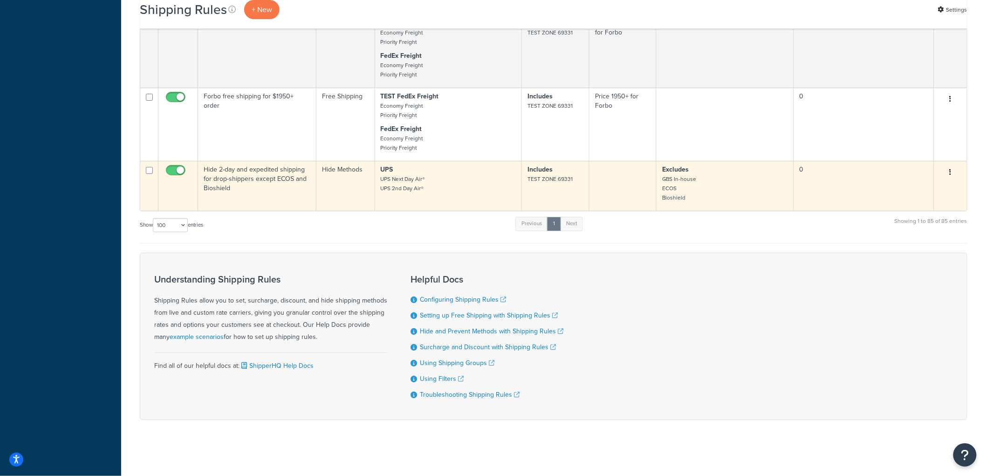
click at [266, 179] on td "Hide 2-day and expedited shipping for drop-shippers except ECOS and Bioshield" at bounding box center [257, 186] width 118 height 50
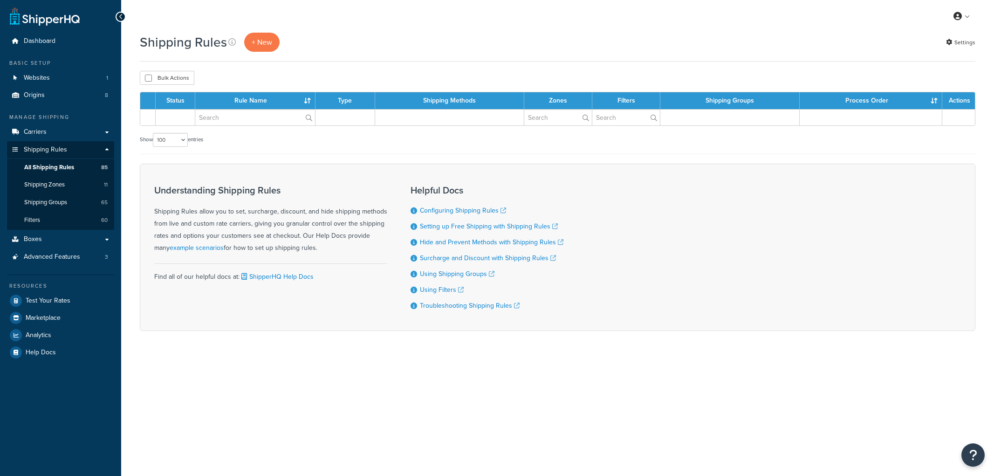
select select "100"
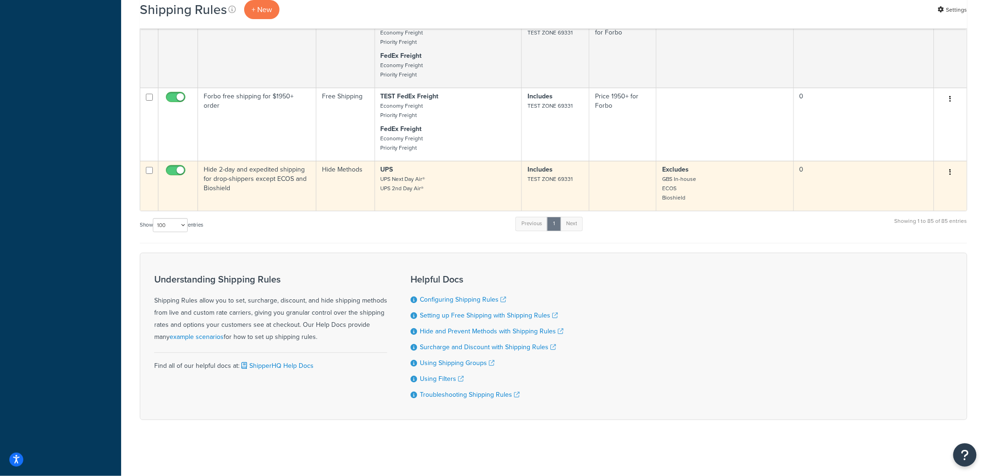
click at [174, 167] on input "checkbox" at bounding box center [177, 173] width 26 height 12
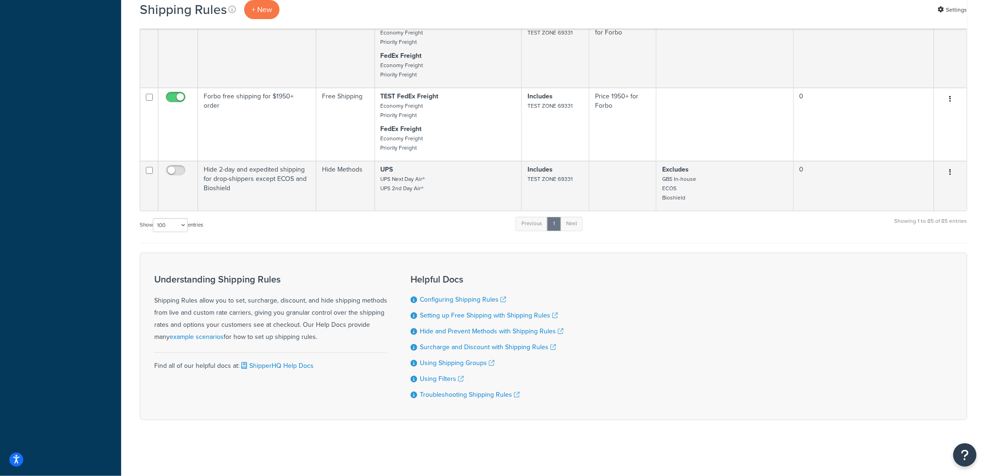
click at [696, 238] on div "Show 10 15 25 50 100 1000 entries Previous 1 Next Showing 1 to 85 of 85 entries" at bounding box center [553, 229] width 827 height 27
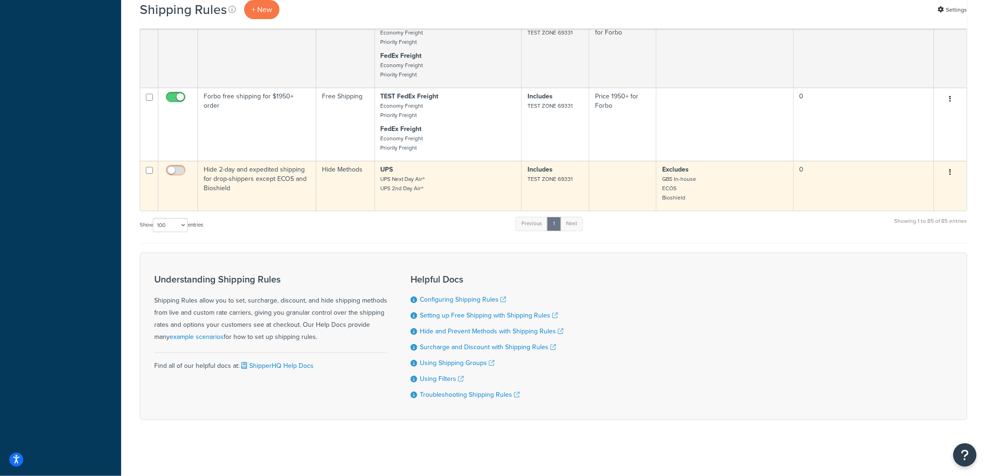
click at [184, 170] on input "checkbox" at bounding box center [177, 173] width 26 height 12
checkbox input "true"
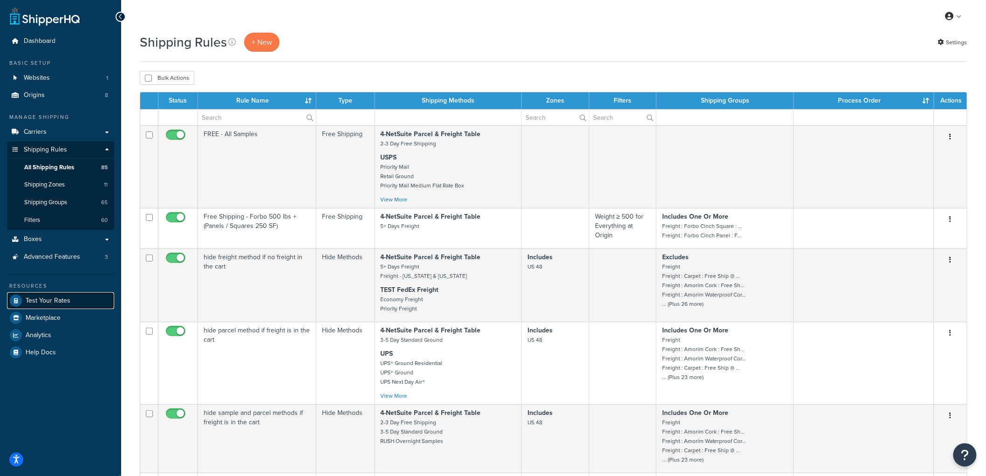
click at [56, 298] on span "Test Your Rates" at bounding box center [48, 301] width 45 height 8
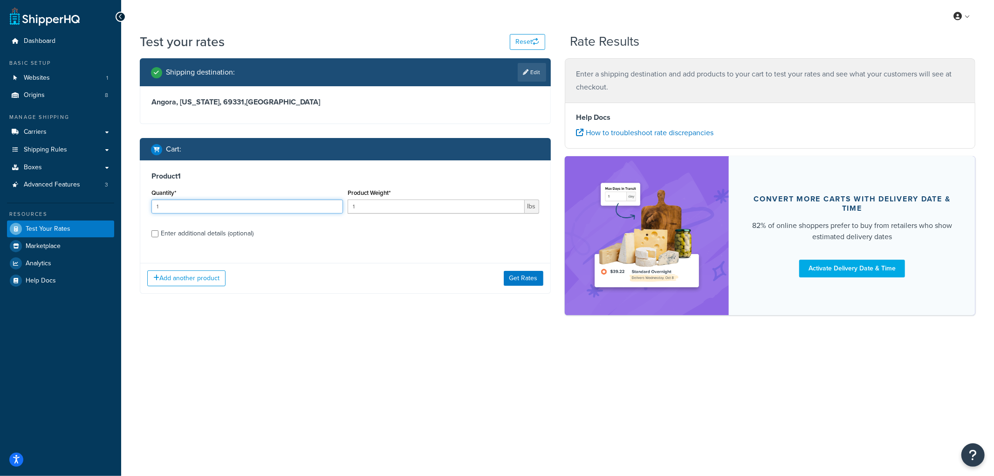
drag, startPoint x: 206, startPoint y: 203, endPoint x: 128, endPoint y: 195, distance: 79.1
click at [128, 195] on div "Test your rates Reset Rate Results Shipping destination : Edit Angora, Nebraska…" at bounding box center [557, 190] width 872 height 315
type input "40"
click at [165, 231] on div "Enter additional details (optional)" at bounding box center [207, 233] width 93 height 13
click at [158, 231] on input "Enter additional details (optional)" at bounding box center [154, 233] width 7 height 7
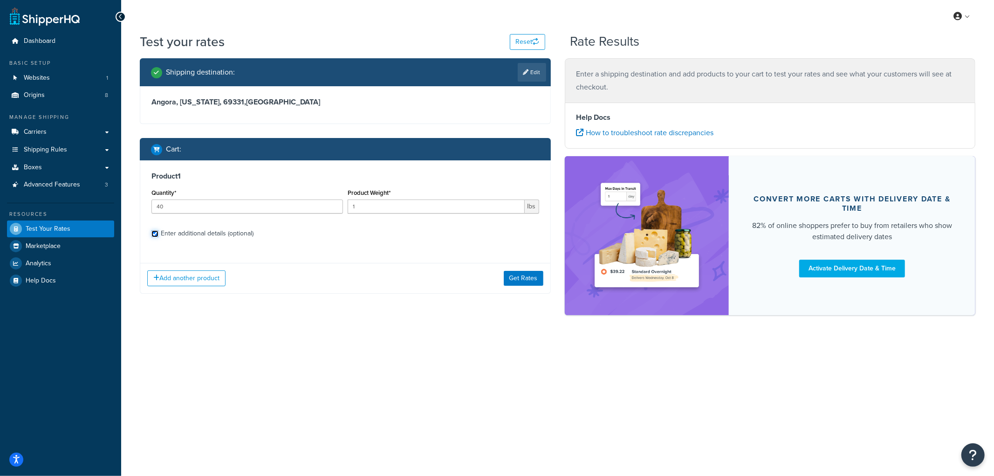
checkbox input "true"
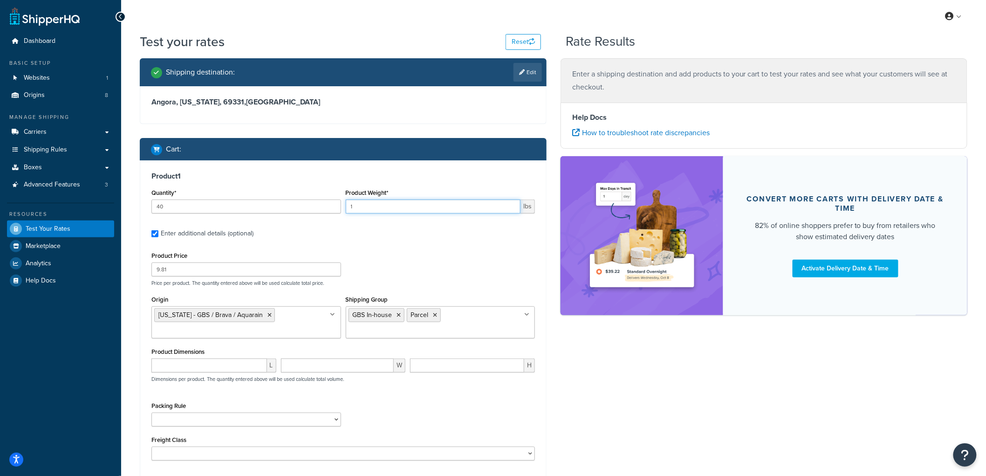
drag, startPoint x: 374, startPoint y: 203, endPoint x: 316, endPoint y: 196, distance: 59.1
click at [316, 196] on div "Quantity* 40 Product Weight* 1 lbs" at bounding box center [343, 203] width 388 height 34
type input "2"
click at [361, 174] on h3 "Product 1" at bounding box center [342, 175] width 383 height 9
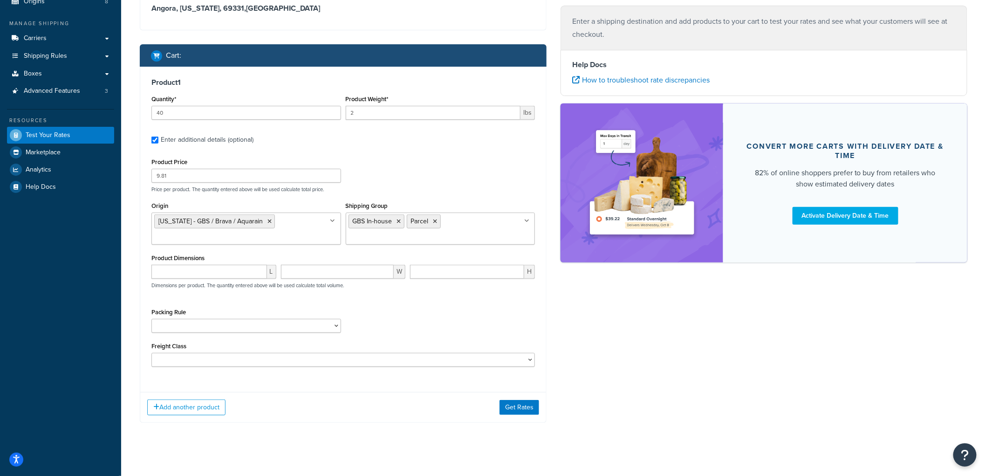
scroll to position [102, 0]
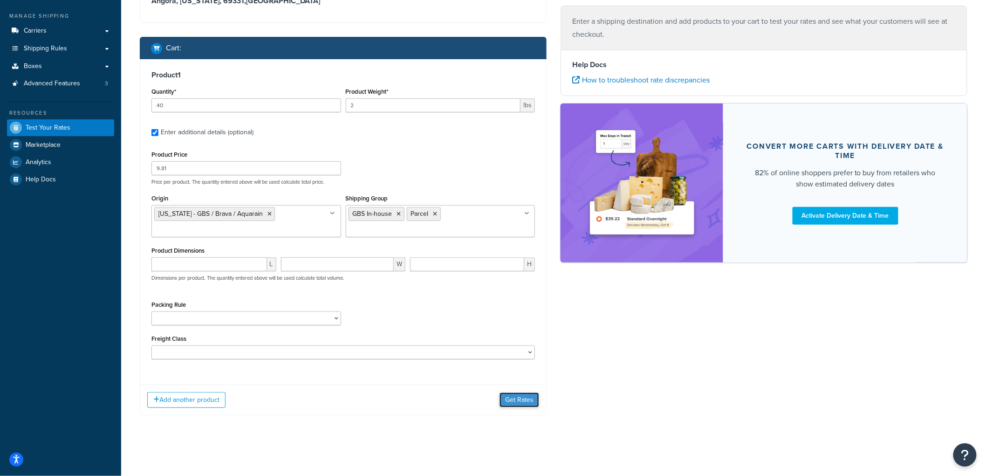
click at [509, 401] on button "Get Rates" at bounding box center [519, 399] width 40 height 15
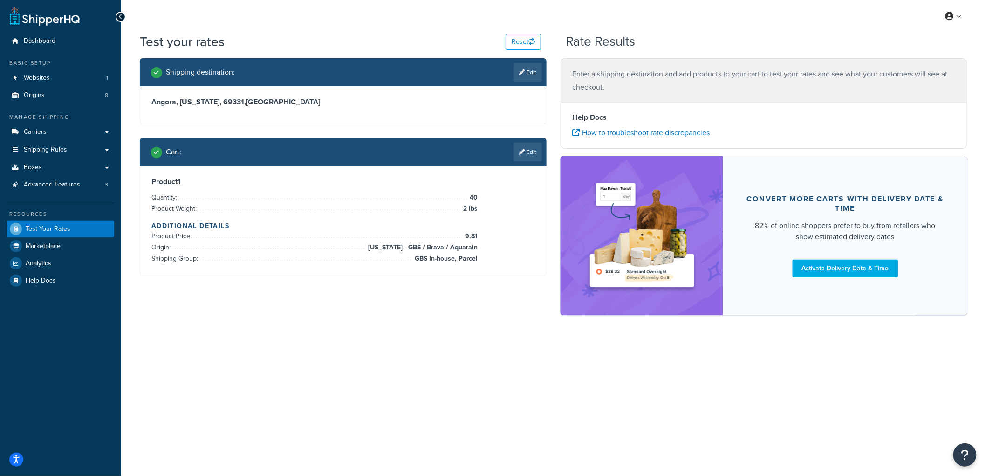
scroll to position [0, 0]
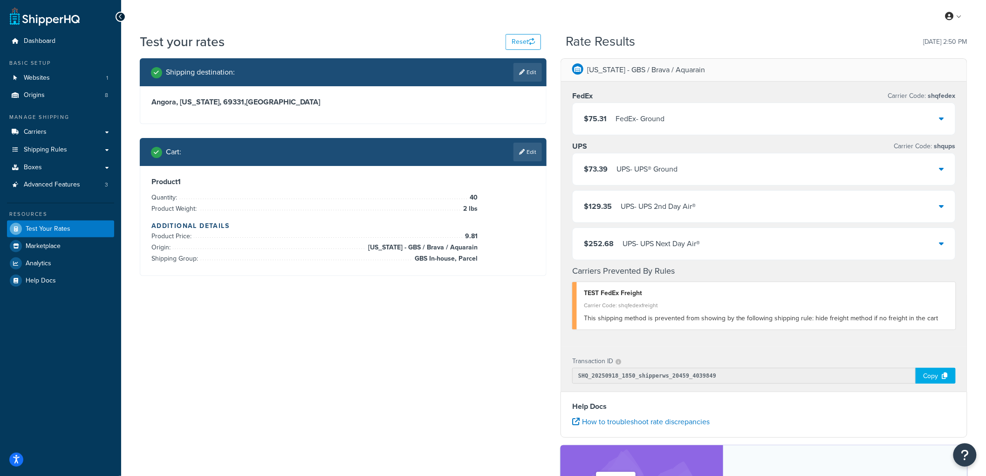
click at [555, 140] on div "Iowa - GBS / Brava / Aquarain FedEx Carrier Code: shqfedex $75.31 FedEx - Groun…" at bounding box center [763, 335] width 421 height 555
click at [983, 85] on div "Test your rates Reset Rate Results 09/18/2025, 2:50 PM Shipping destination : E…" at bounding box center [553, 335] width 865 height 604
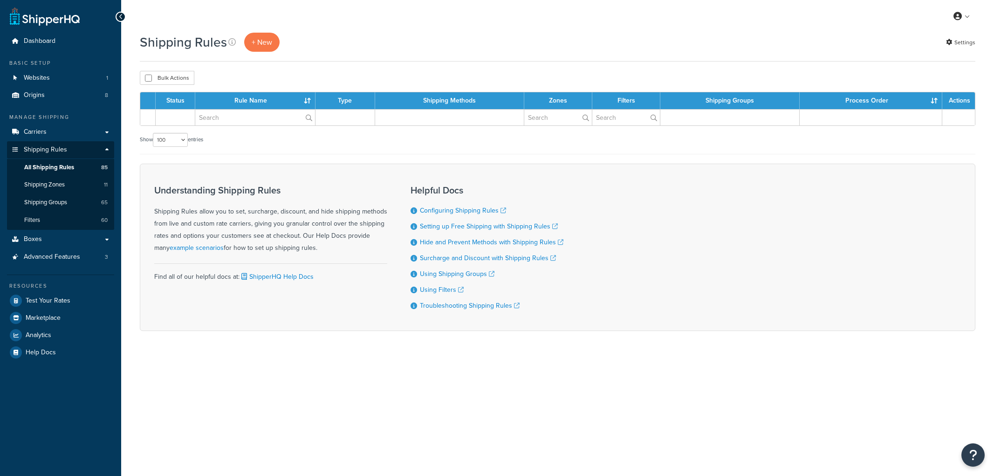
select select "100"
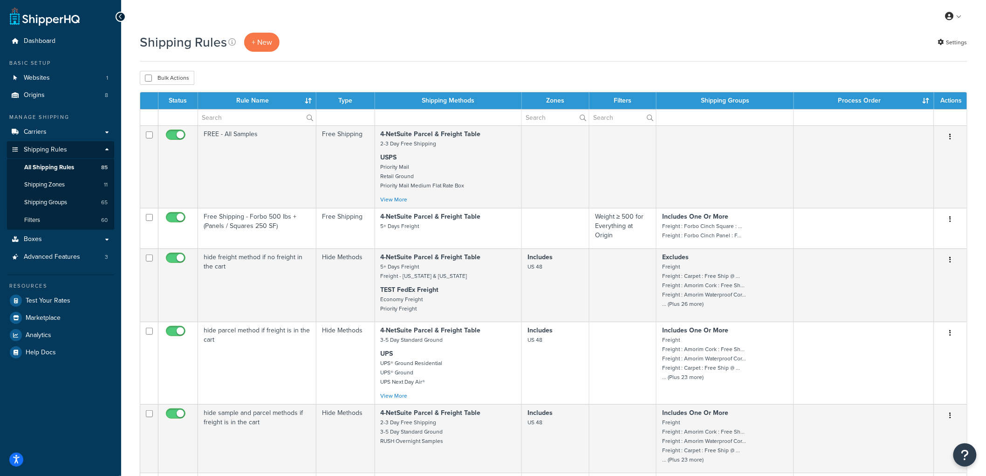
scroll to position [5982, 0]
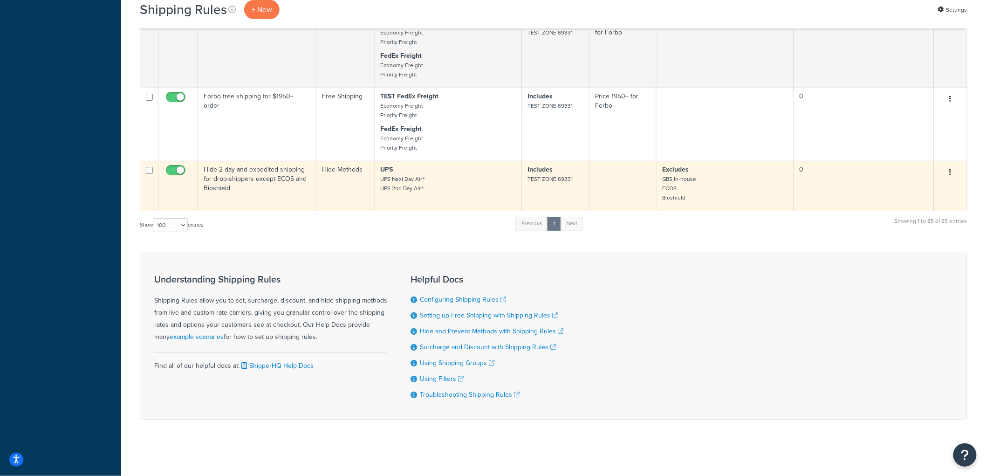
click at [183, 167] on input "checkbox" at bounding box center [177, 173] width 26 height 12
checkbox input "false"
